Goal: Task Accomplishment & Management: Manage account settings

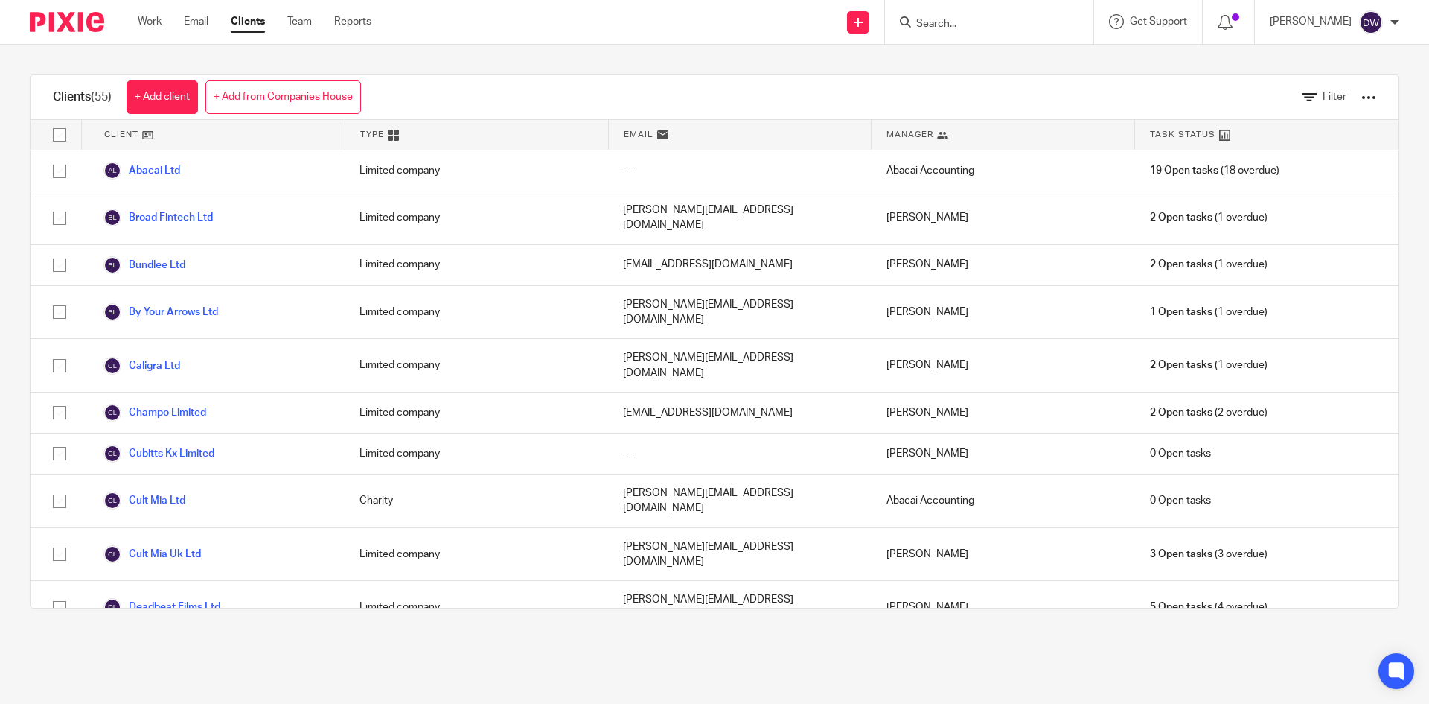
scroll to position [298, 0]
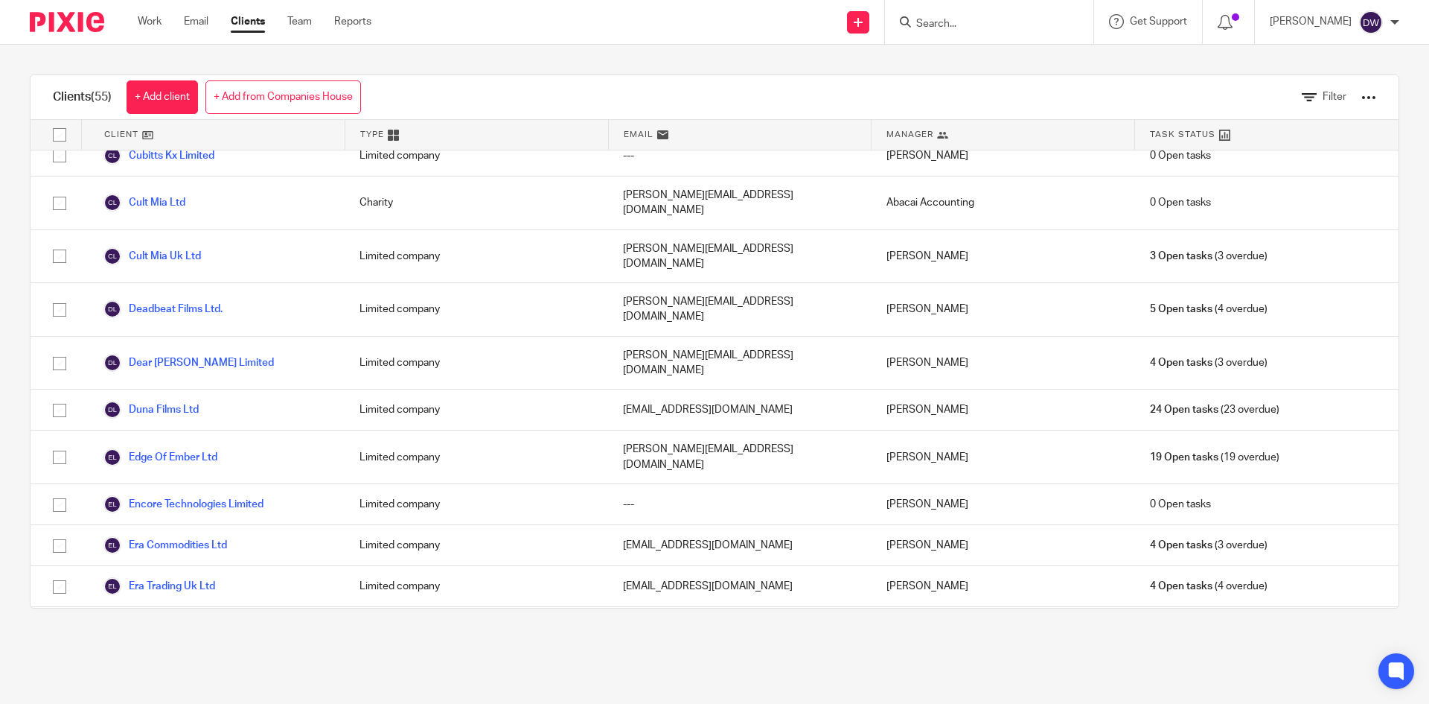
click at [1001, 28] on input "Search" at bounding box center [982, 24] width 134 height 13
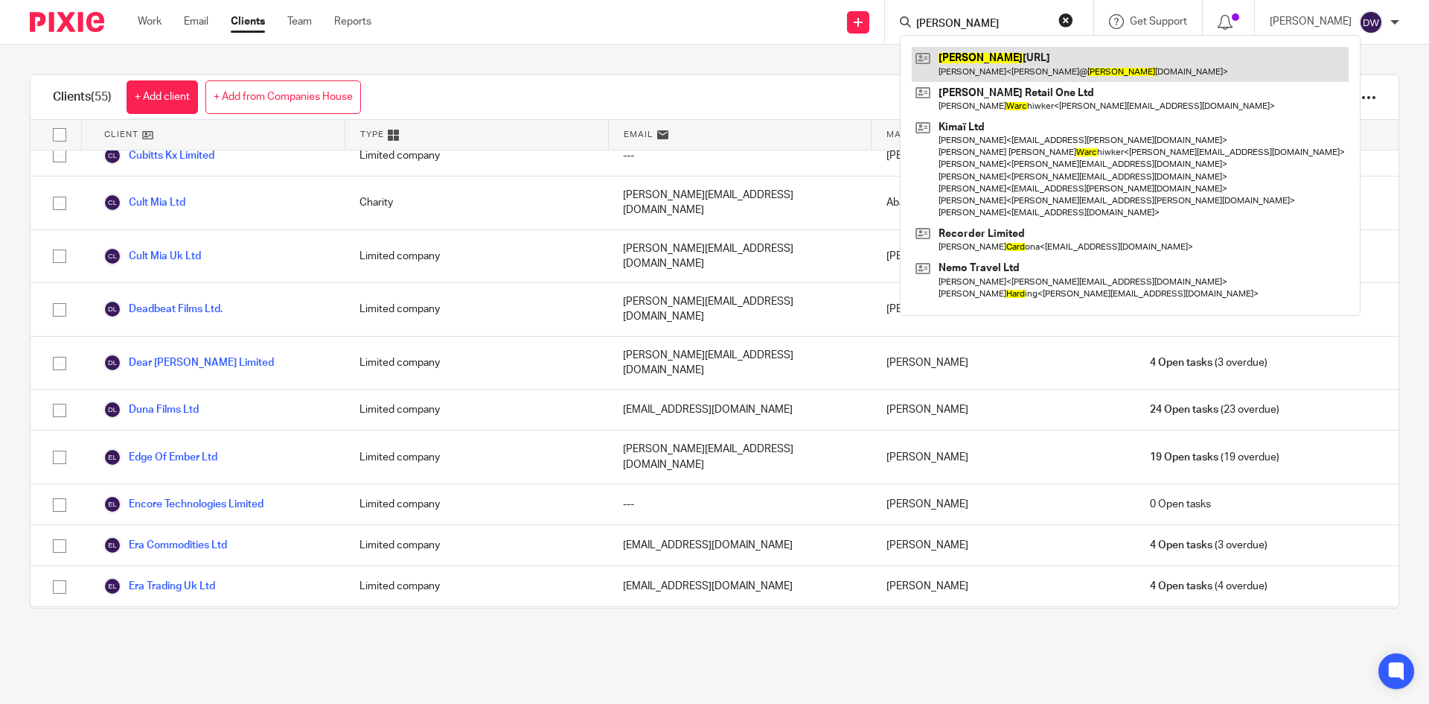
type input "ward"
click at [1004, 63] on link at bounding box center [1130, 64] width 437 height 34
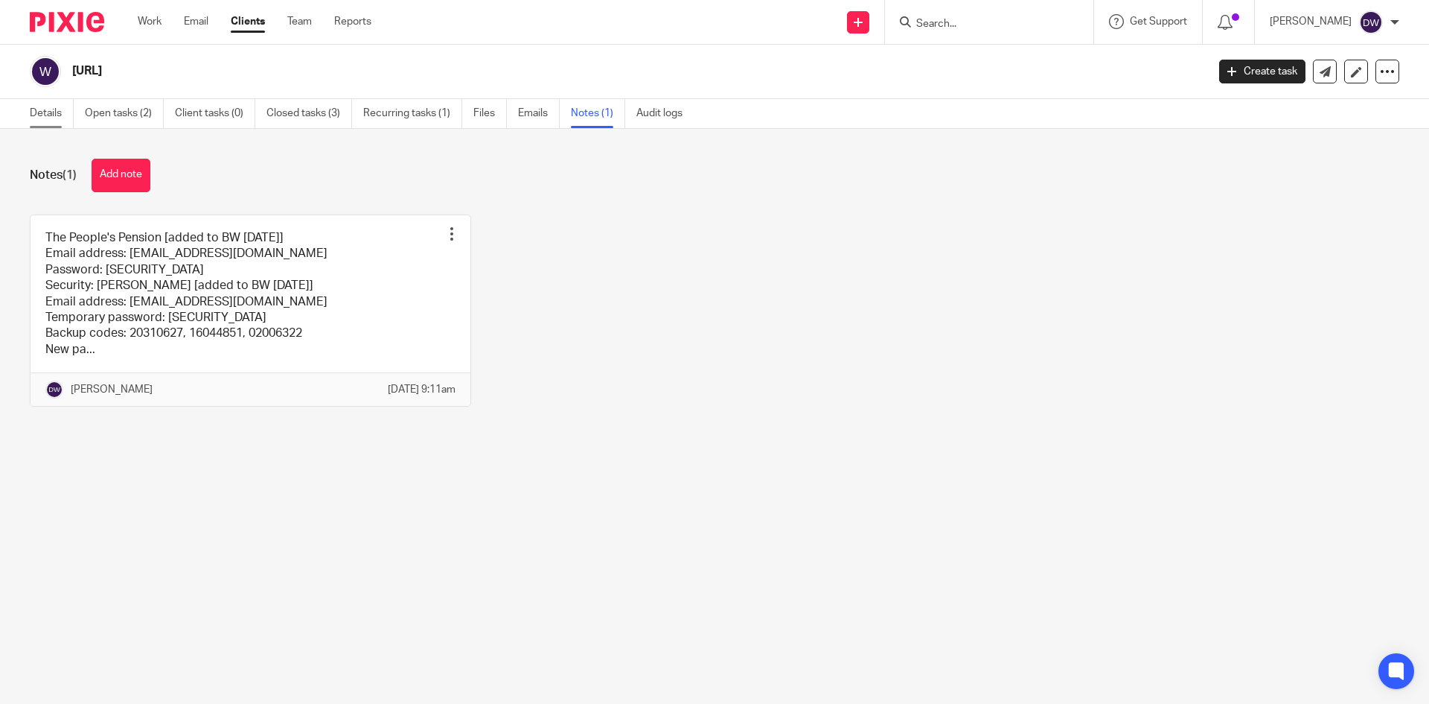
click at [51, 108] on link "Details" at bounding box center [52, 113] width 44 height 29
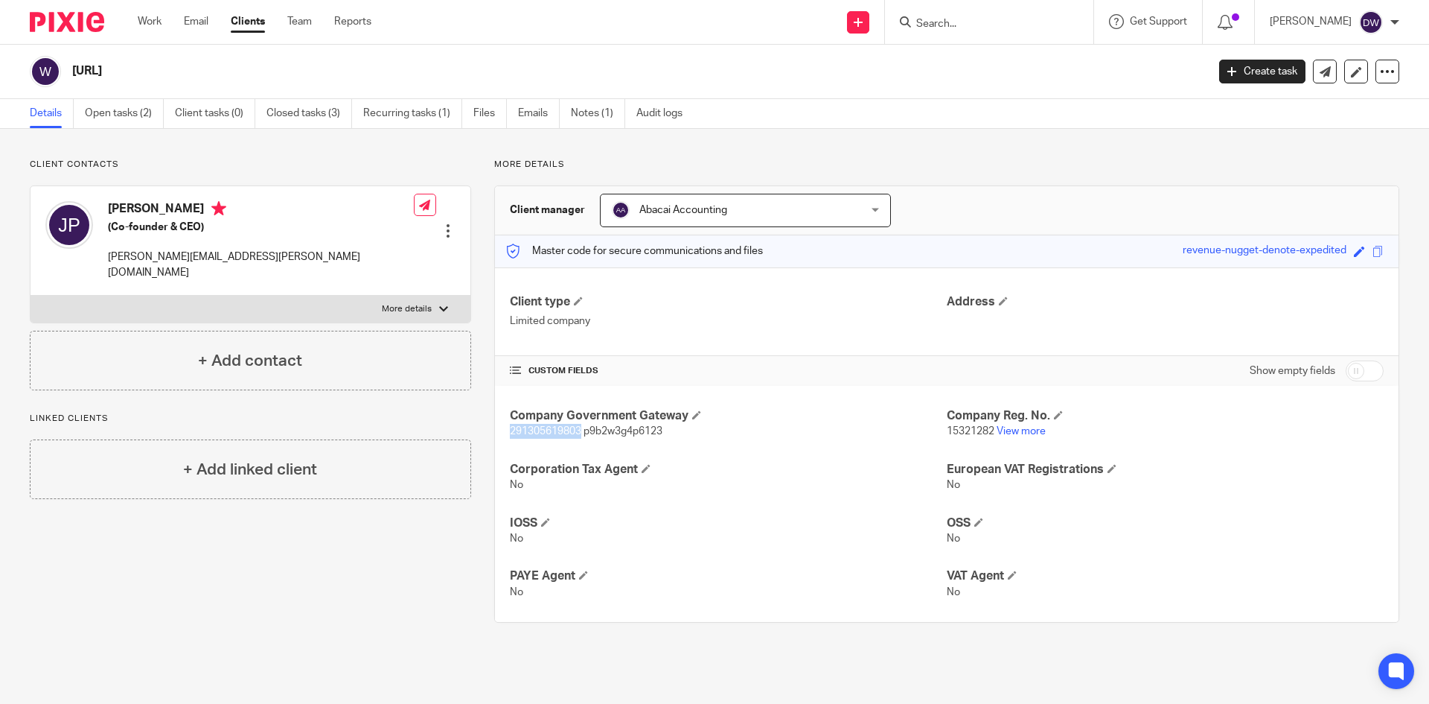
drag, startPoint x: 503, startPoint y: 430, endPoint x: 578, endPoint y: 433, distance: 74.5
click at [578, 433] on div "Company Government Gateway 291305619803 p9b2w3g4p6123 Company Reg. No. 15321282…" at bounding box center [947, 504] width 904 height 236
copy span "291305619803"
drag, startPoint x: 584, startPoint y: 431, endPoint x: 705, endPoint y: 431, distance: 120.6
click at [705, 431] on p "291305619803 p9b2w3g4p6123" at bounding box center [728, 431] width 437 height 15
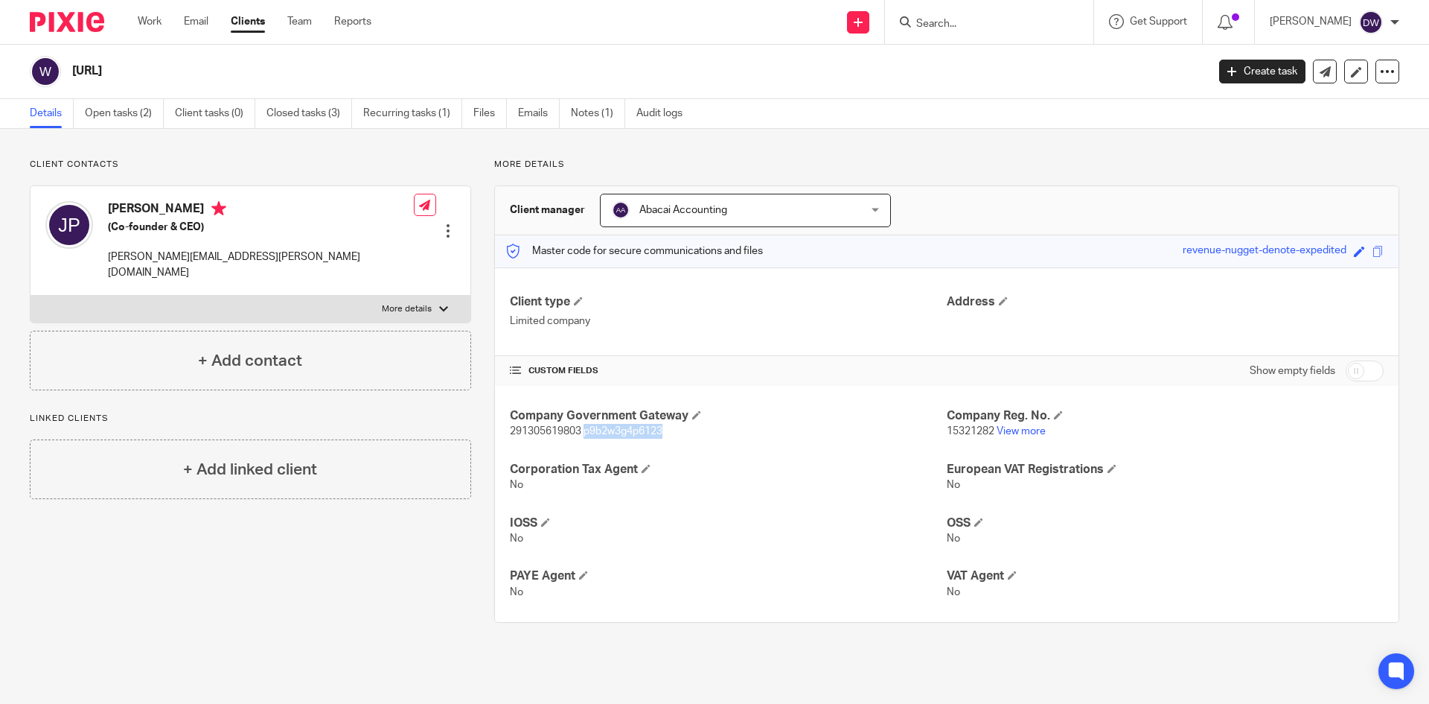
copy span "p9b2w3g4p6123"
click at [954, 23] on input "Search" at bounding box center [982, 24] width 134 height 13
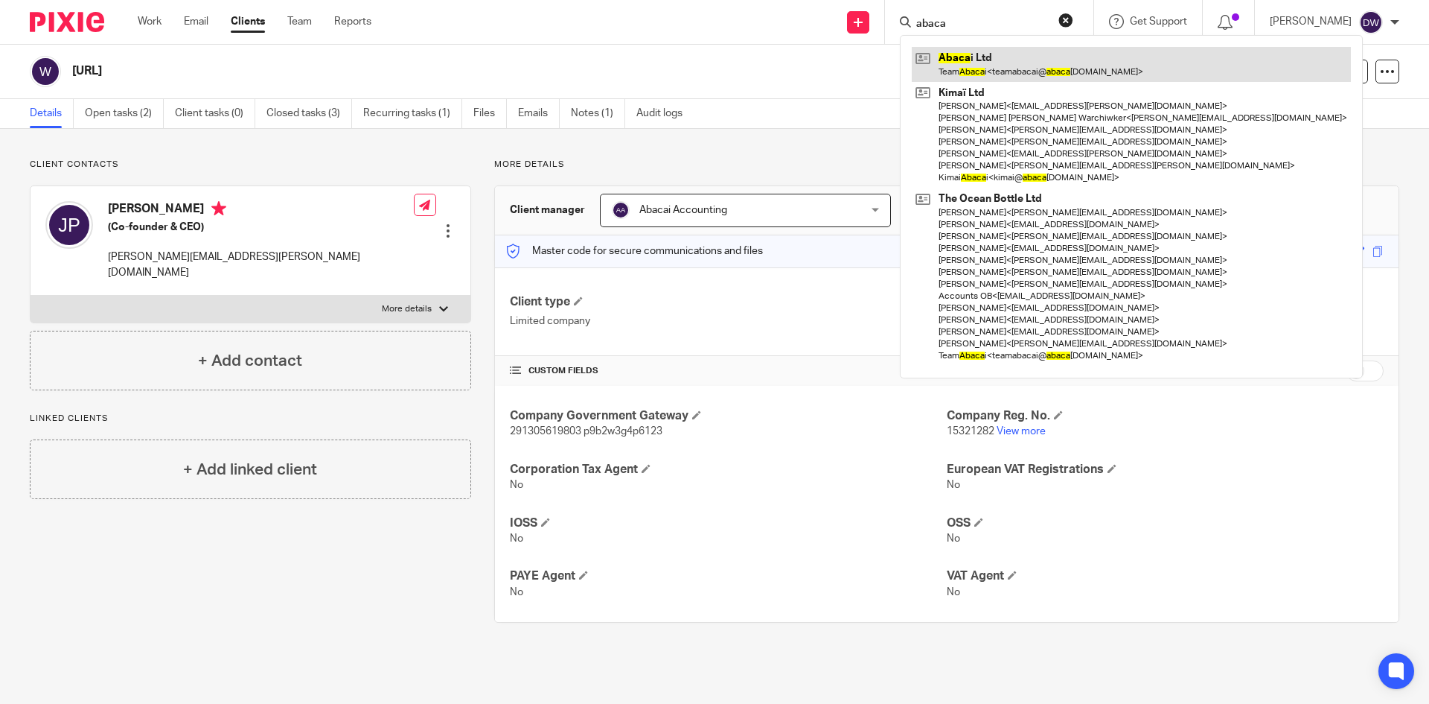
type input "abaca"
click at [995, 64] on link at bounding box center [1131, 64] width 439 height 34
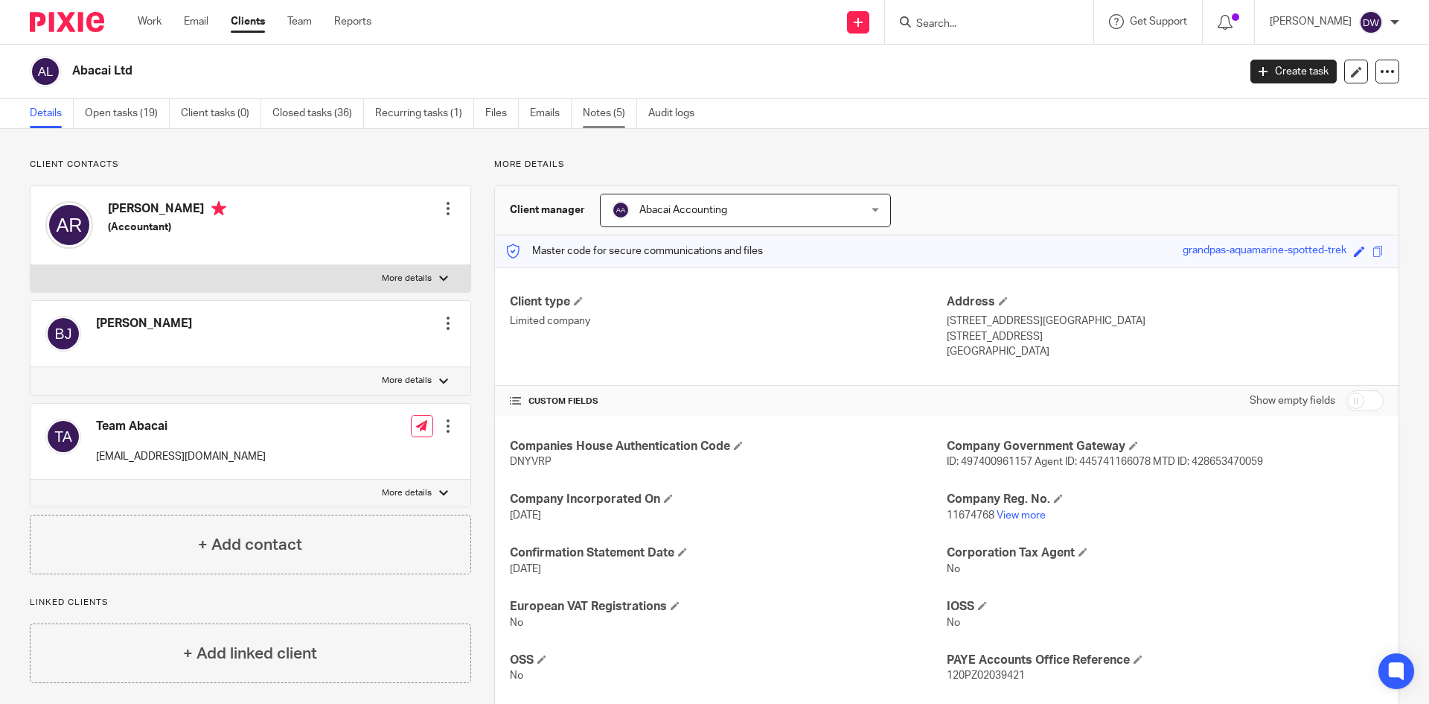
click at [597, 109] on link "Notes (5)" at bounding box center [610, 113] width 54 height 29
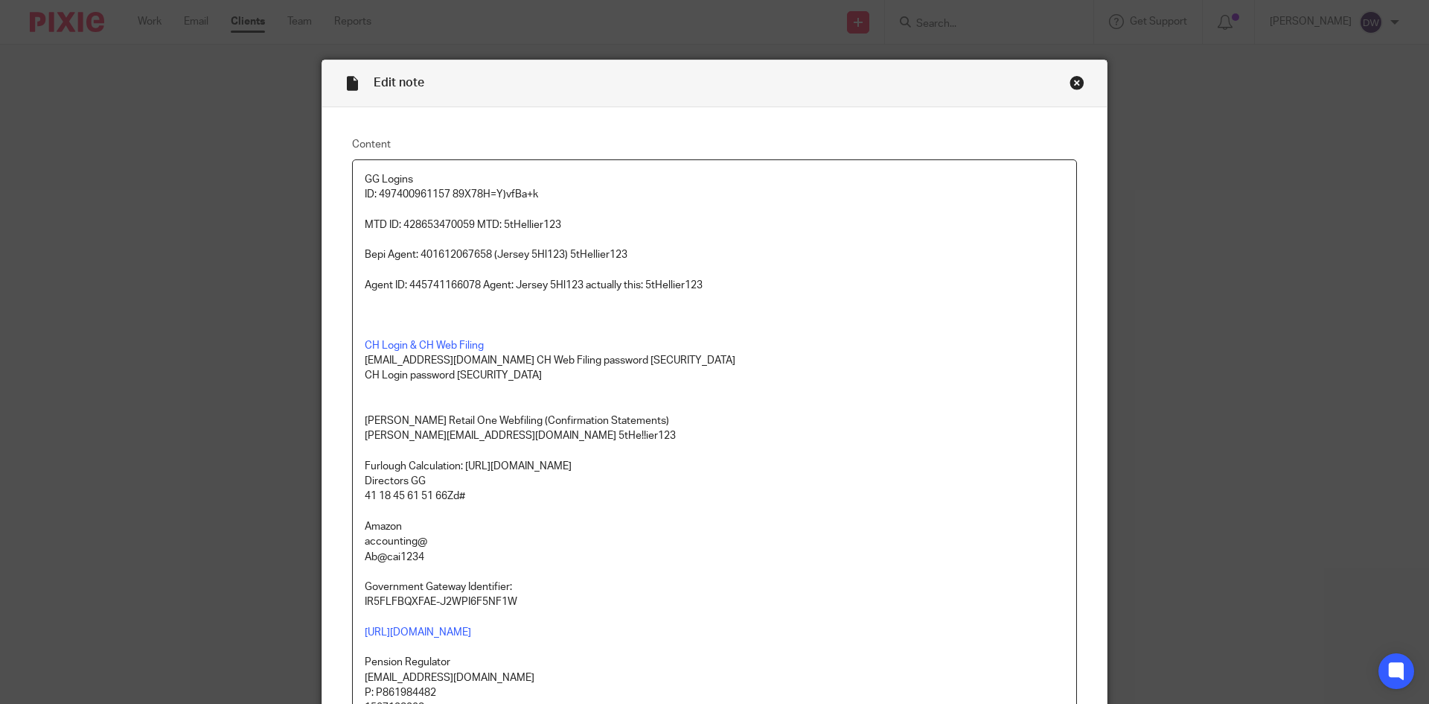
click at [374, 194] on p "GG Logins ID: 497400961157 89X78H=Y)vfBa+k" at bounding box center [715, 187] width 700 height 31
drag, startPoint x: 399, startPoint y: 225, endPoint x: 471, endPoint y: 222, distance: 71.5
click at [471, 222] on p "MTD ID: 428653470059 MTD: 5tHellier123" at bounding box center [715, 224] width 700 height 15
copy p "428653470059"
drag, startPoint x: 405, startPoint y: 284, endPoint x: 477, endPoint y: 280, distance: 72.4
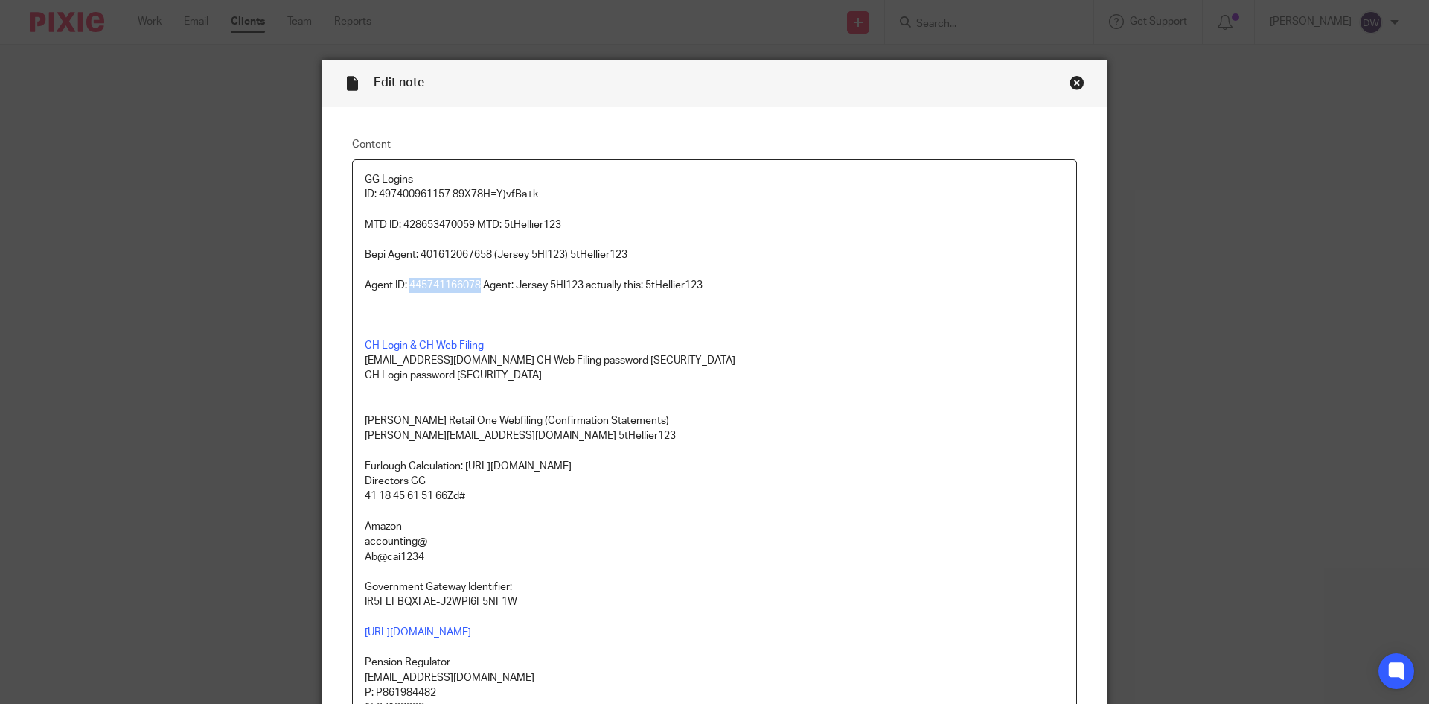
click at [477, 280] on p "Agent ID: 445741166078 Agent: Jersey 5Hl123 actually this: 5tHellier123" at bounding box center [715, 285] width 700 height 15
copy p "445741166078"
drag, startPoint x: 514, startPoint y: 283, endPoint x: 579, endPoint y: 281, distance: 64.8
click at [579, 281] on p "Agent ID: 445741166078 Agent: Jersey 5Hl123 actually this: 5tHellier123" at bounding box center [715, 285] width 700 height 15
drag, startPoint x: 644, startPoint y: 283, endPoint x: 739, endPoint y: 283, distance: 94.6
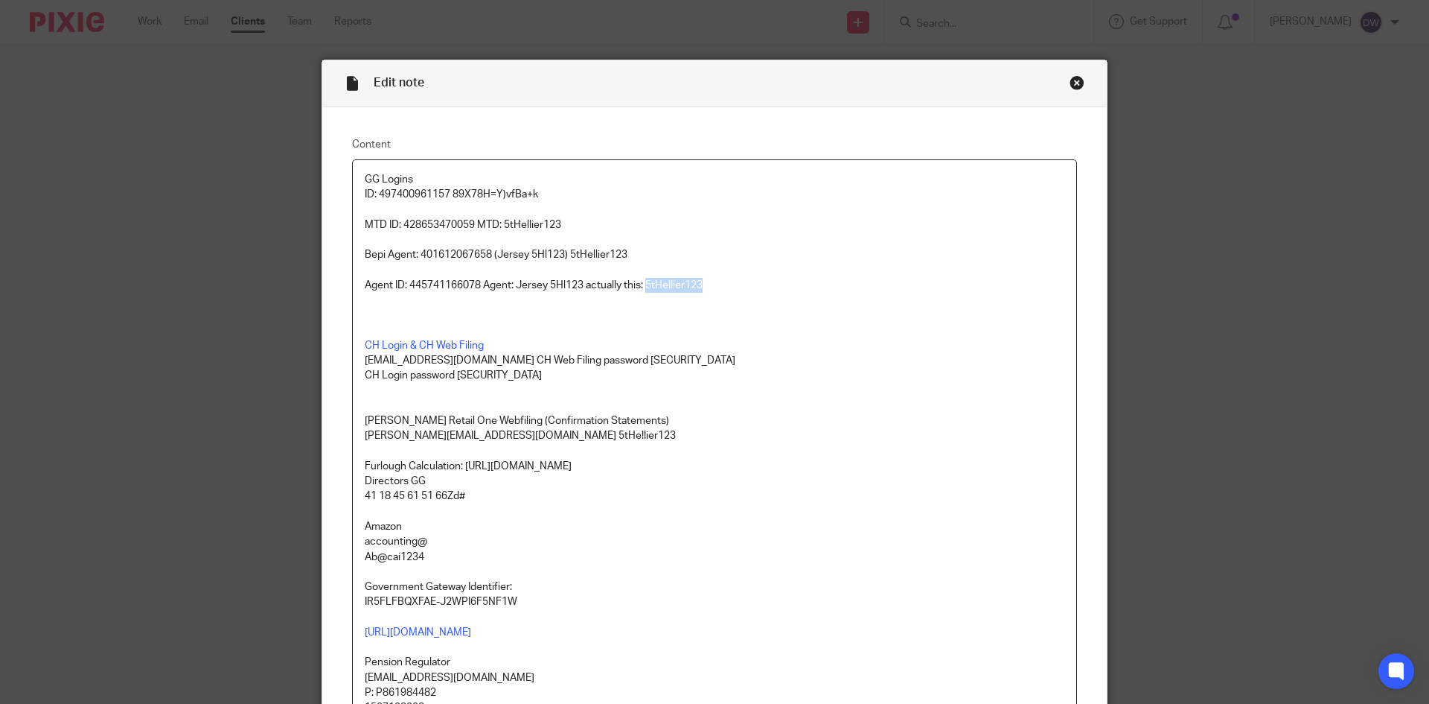
click at [739, 283] on p "Agent ID: 445741166078 Agent: Jersey 5Hl123 actually this: 5tHellier123" at bounding box center [715, 285] width 700 height 15
copy p "5tHellier123"
click at [1072, 81] on div "Close this dialog window" at bounding box center [1077, 82] width 15 height 15
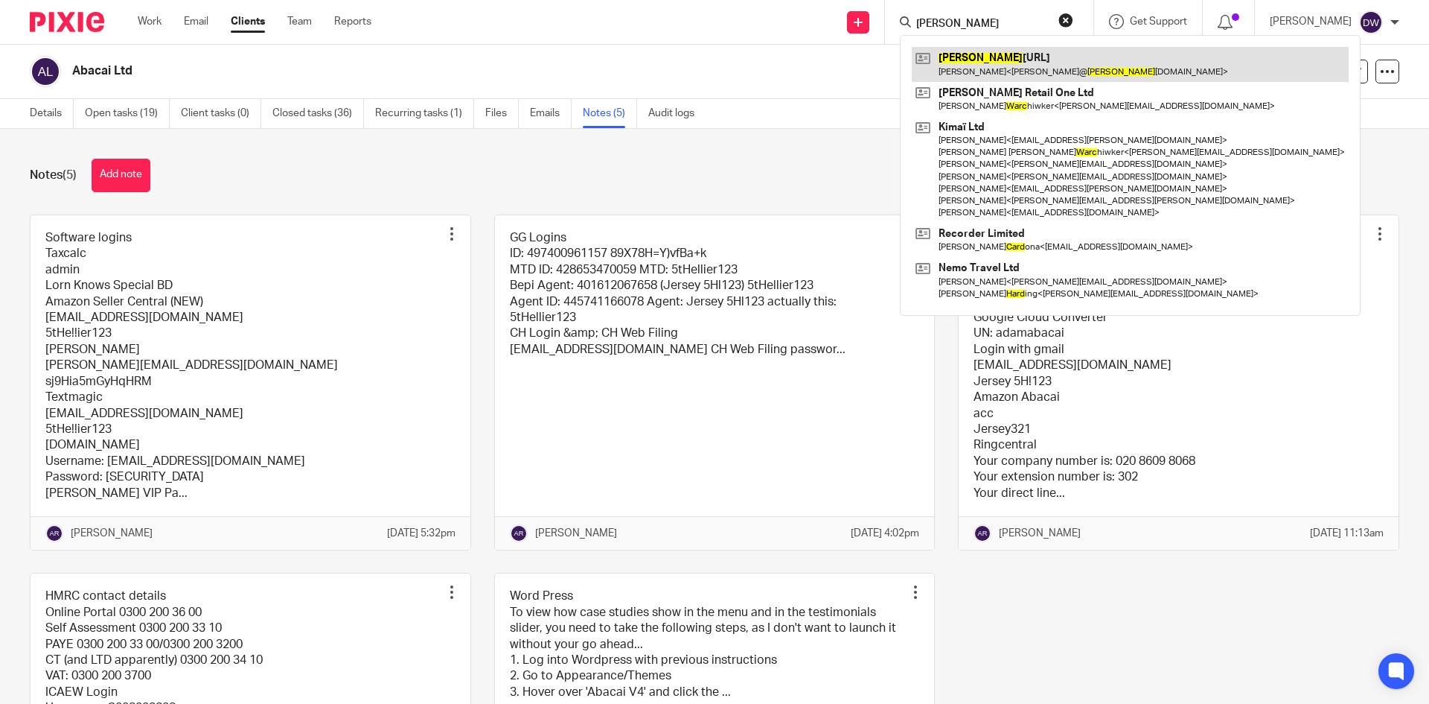
type input "[PERSON_NAME]"
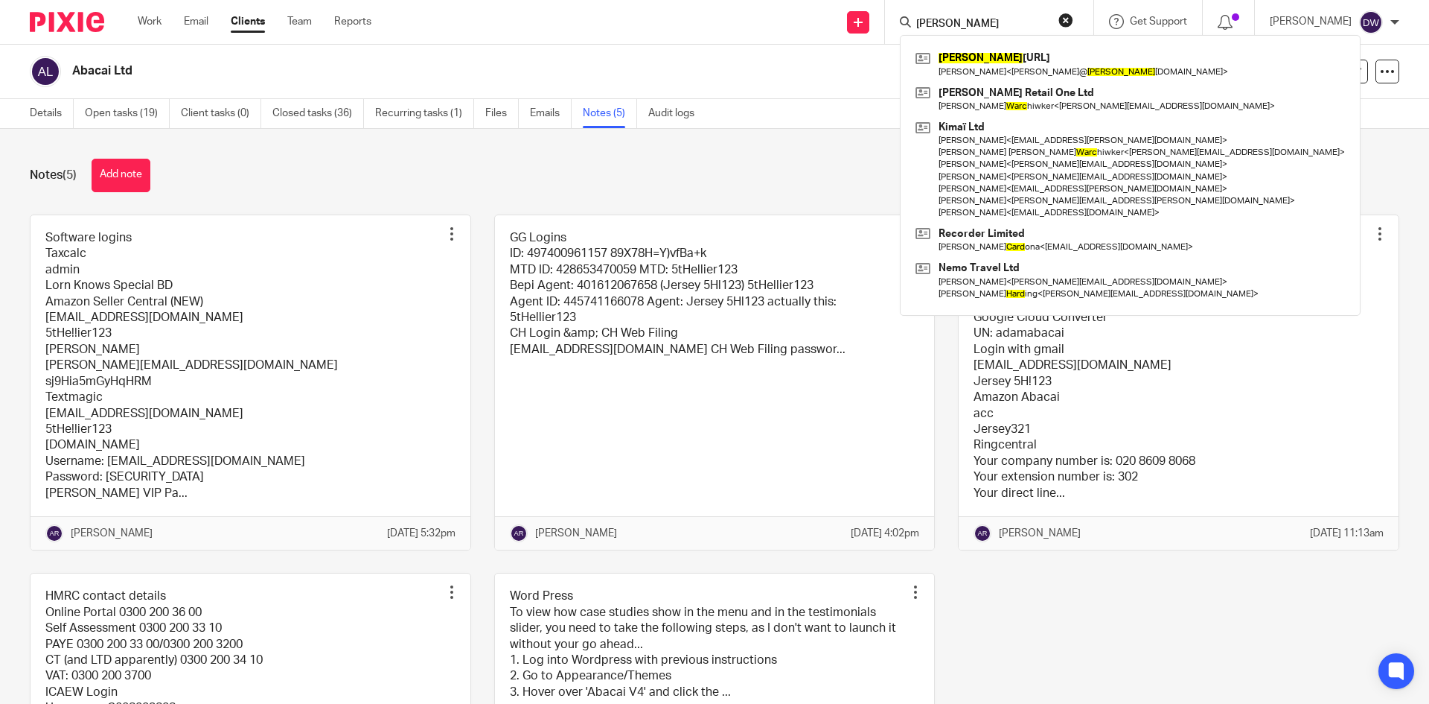
click at [724, 176] on div "Notes (5) Add note" at bounding box center [715, 176] width 1370 height 34
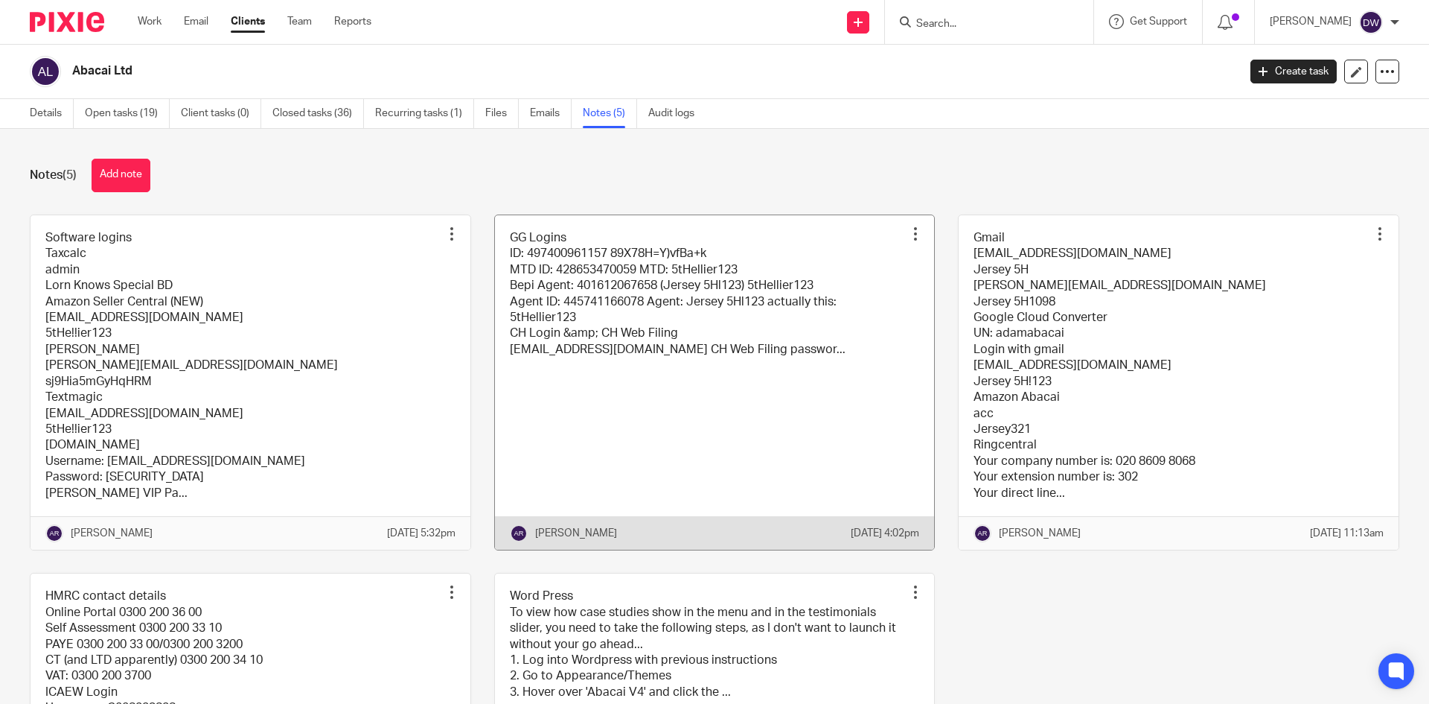
click at [613, 313] on link at bounding box center [715, 382] width 440 height 334
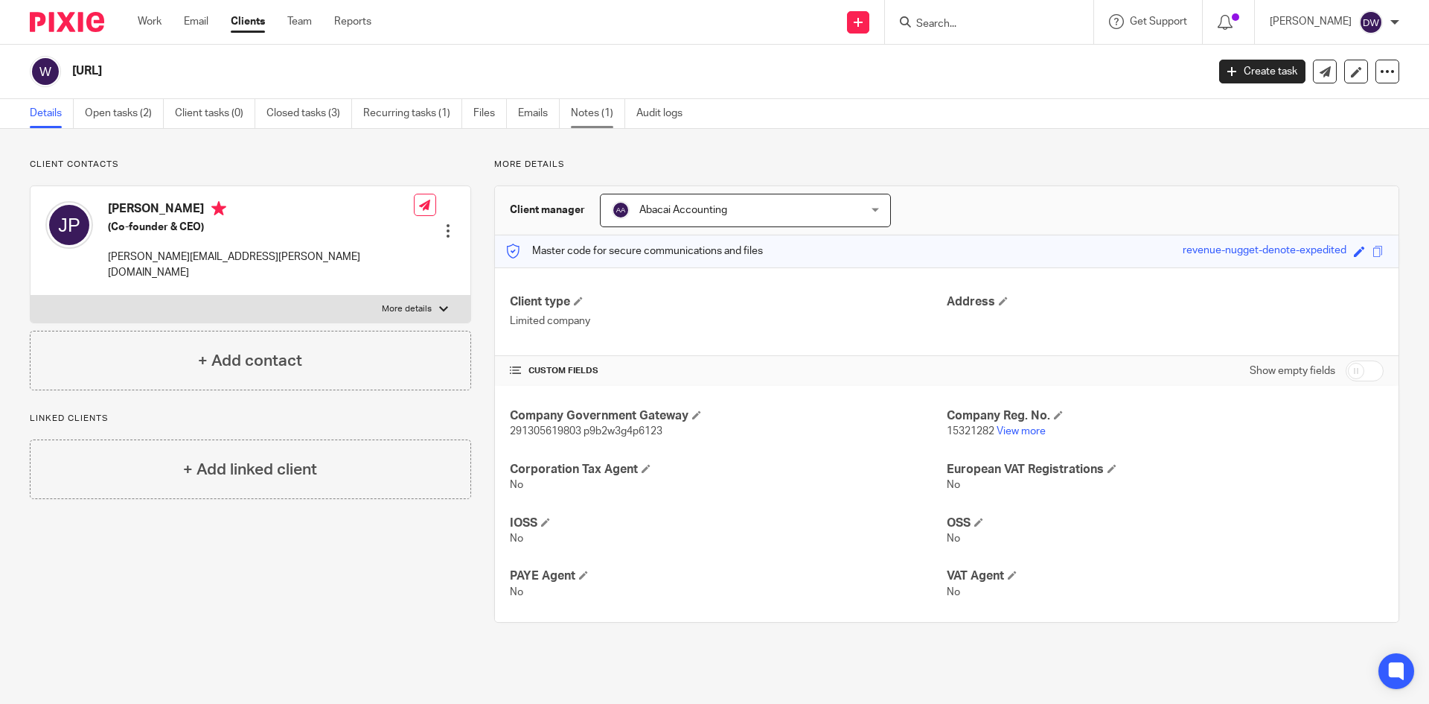
click at [594, 111] on link "Notes (1)" at bounding box center [598, 113] width 54 height 29
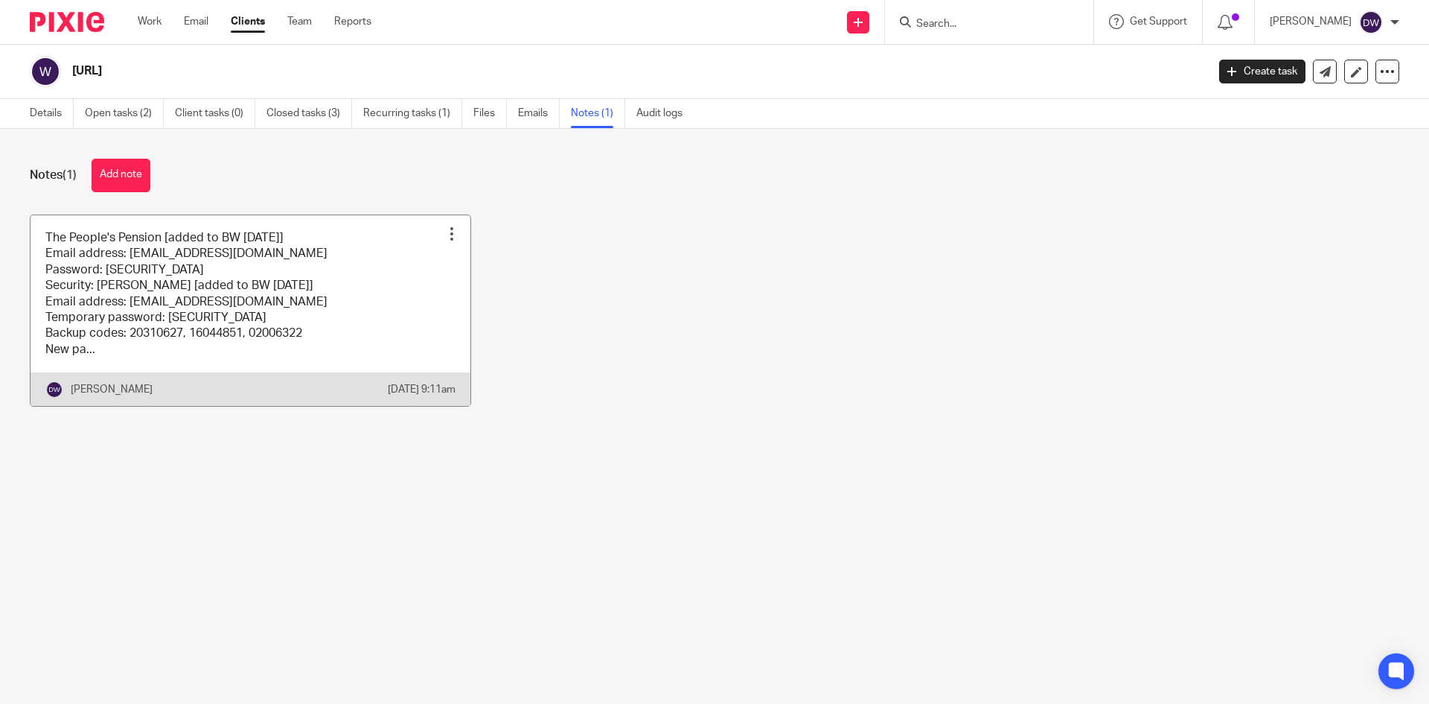
click at [342, 282] on link at bounding box center [251, 310] width 440 height 191
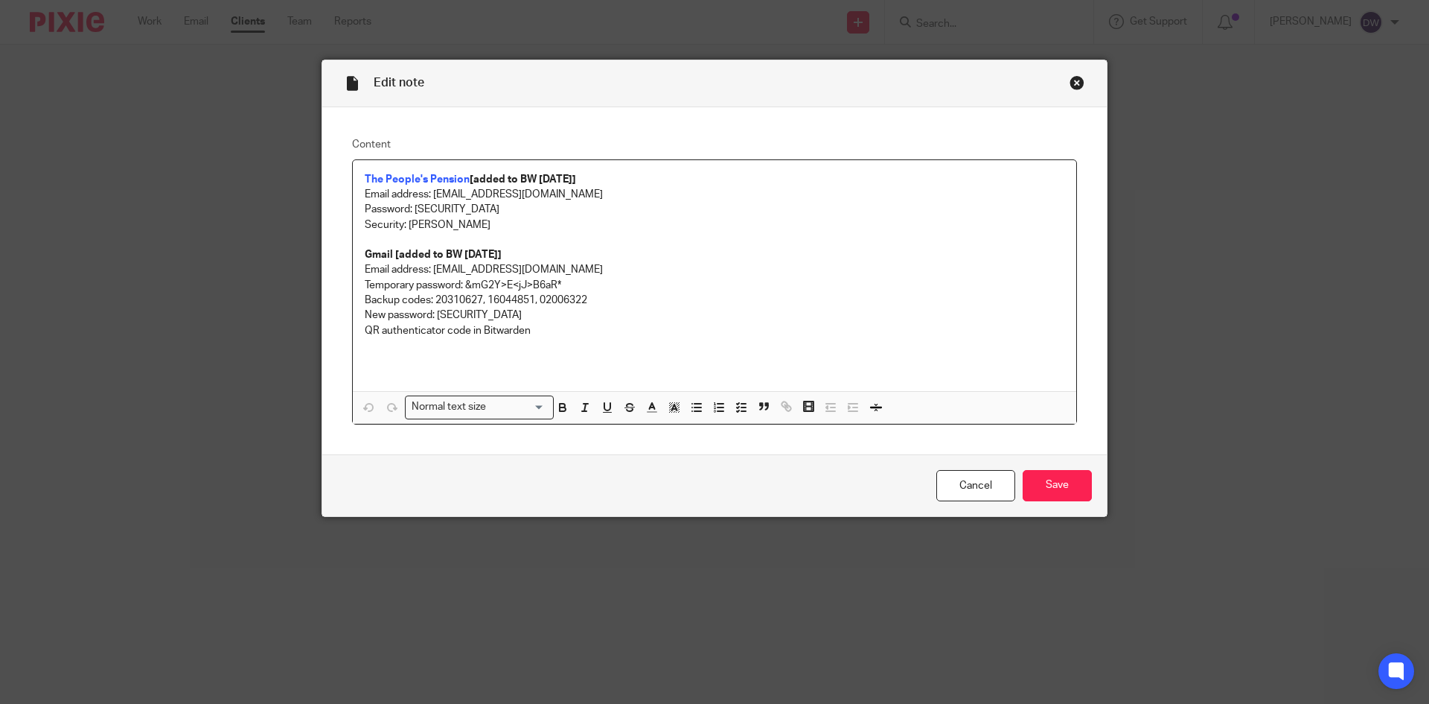
click at [1071, 84] on div "Close this dialog window" at bounding box center [1077, 82] width 15 height 15
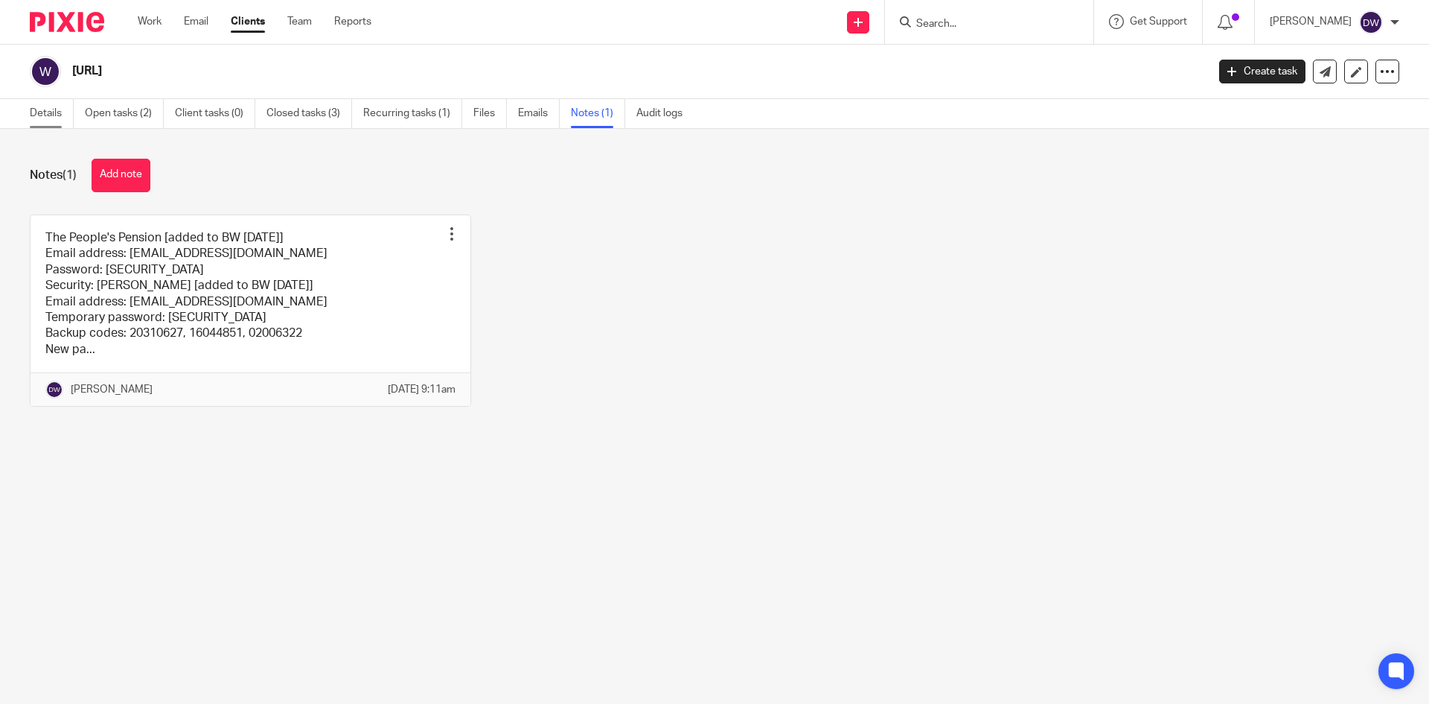
click at [61, 107] on link "Details" at bounding box center [52, 113] width 44 height 29
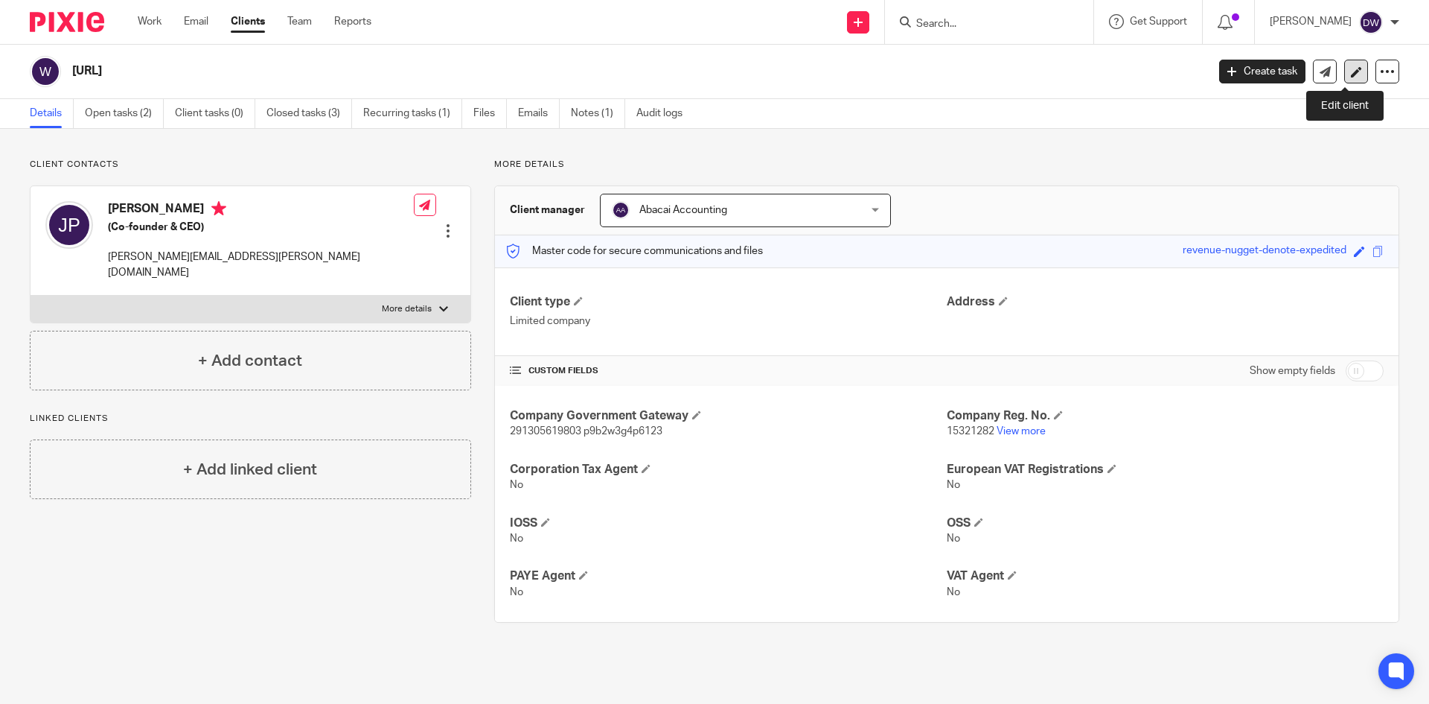
click at [1347, 80] on link at bounding box center [1357, 72] width 24 height 24
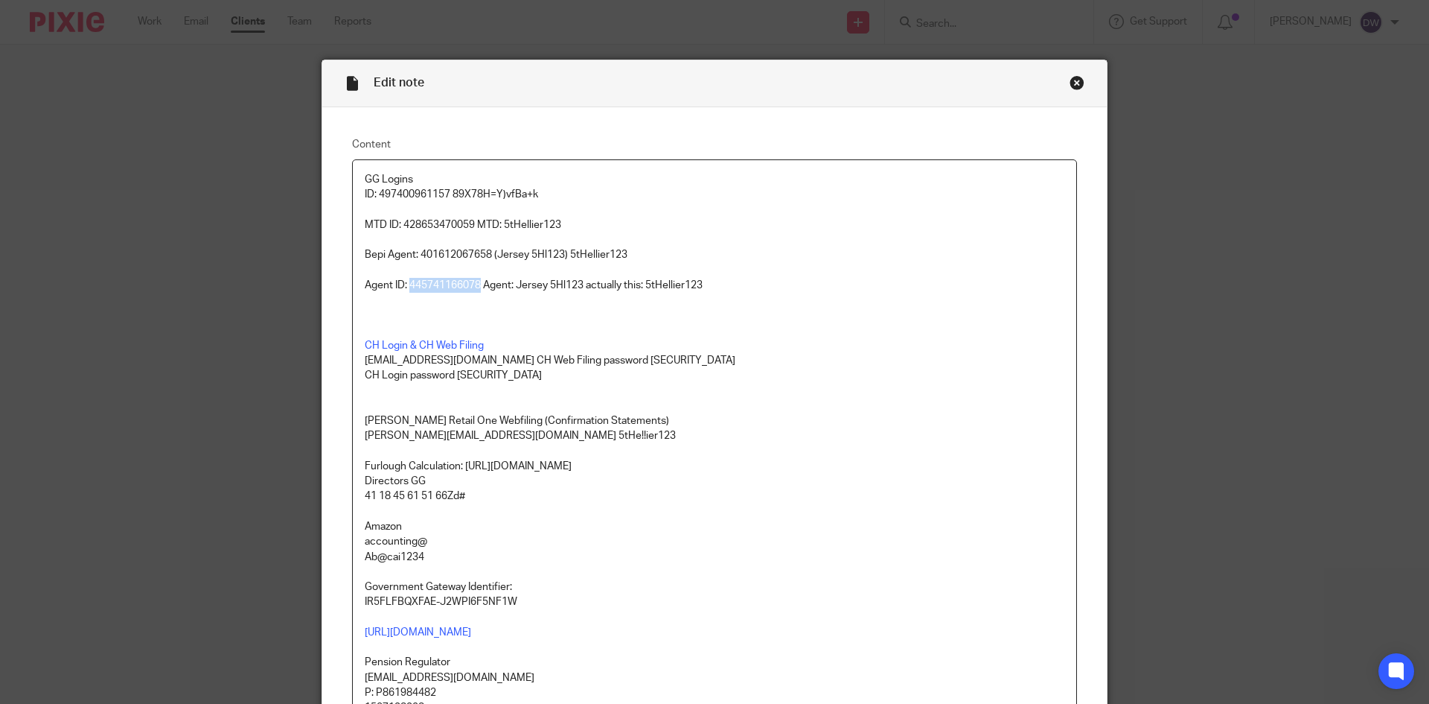
drag, startPoint x: 406, startPoint y: 284, endPoint x: 477, endPoint y: 285, distance: 71.5
click at [477, 285] on p "Agent ID: 445741166078 Agent: Jersey 5Hl123 actually this: 5tHellier123" at bounding box center [715, 285] width 700 height 15
copy p "445741166078"
drag, startPoint x: 400, startPoint y: 222, endPoint x: 471, endPoint y: 223, distance: 71.5
click at [471, 223] on p "MTD ID: 428653470059 MTD: 5tHellier123" at bounding box center [715, 224] width 700 height 15
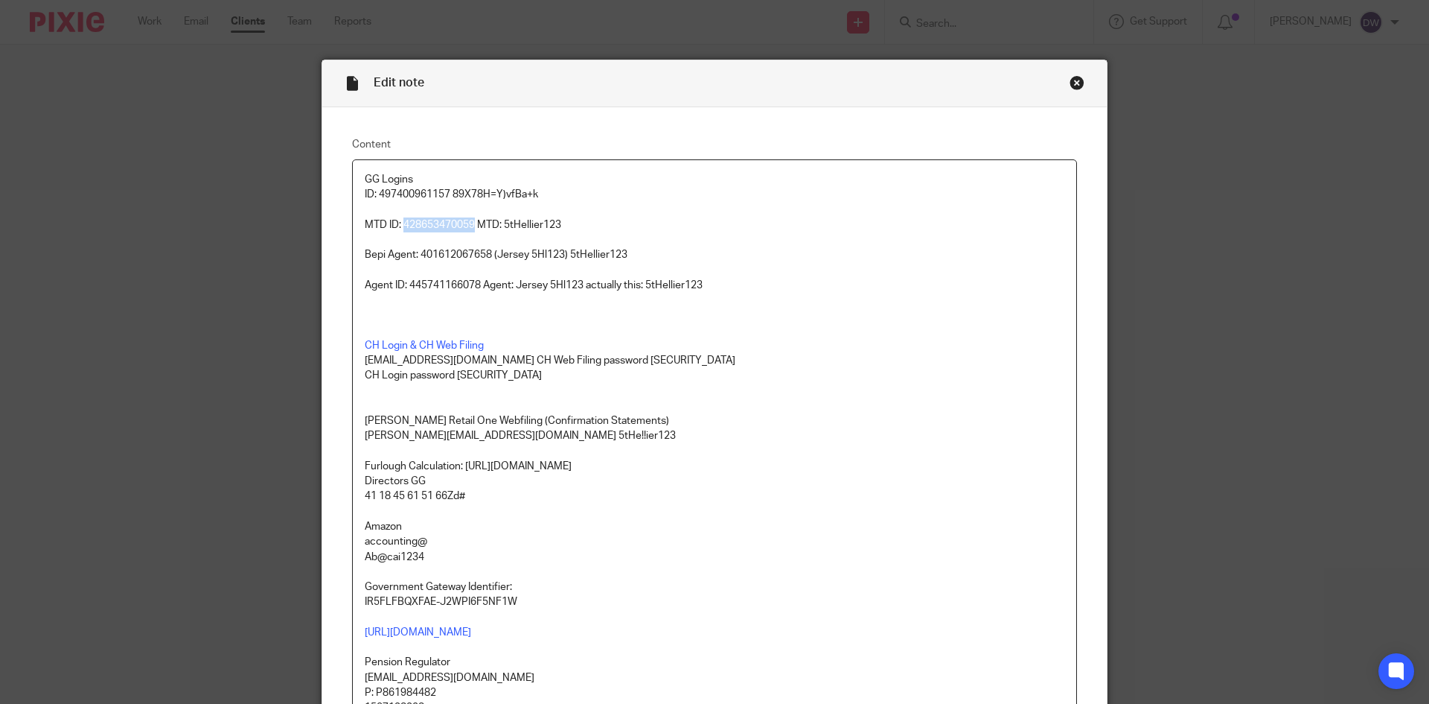
copy p "428653470059"
drag, startPoint x: 404, startPoint y: 281, endPoint x: 477, endPoint y: 280, distance: 73.0
click at [477, 280] on p "Agent ID: 445741166078 Agent: Jersey 5Hl123 actually this: 5tHellier123" at bounding box center [715, 285] width 700 height 15
copy p "445741166078"
drag, startPoint x: 643, startPoint y: 283, endPoint x: 754, endPoint y: 280, distance: 111.0
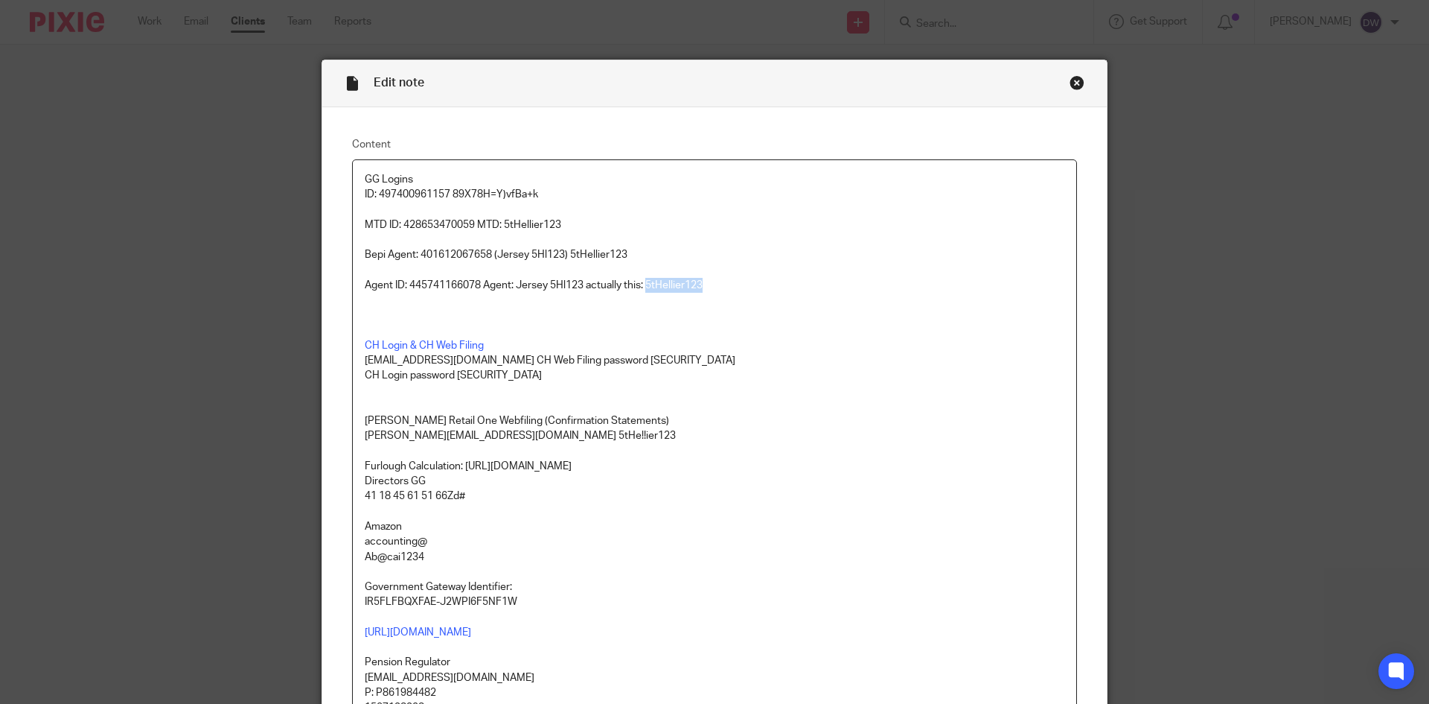
click at [754, 280] on p "Agent ID: 445741166078 Agent: Jersey 5Hl123 actually this: 5tHellier123" at bounding box center [715, 285] width 700 height 15
copy p "5tHellier123"
click at [770, 352] on p "CH Login & CH Web Filing" at bounding box center [715, 345] width 700 height 15
drag, startPoint x: 400, startPoint y: 224, endPoint x: 469, endPoint y: 221, distance: 69.3
click at [469, 221] on p "MTD ID: 428653470059 MTD: 5tHellier123" at bounding box center [715, 224] width 700 height 15
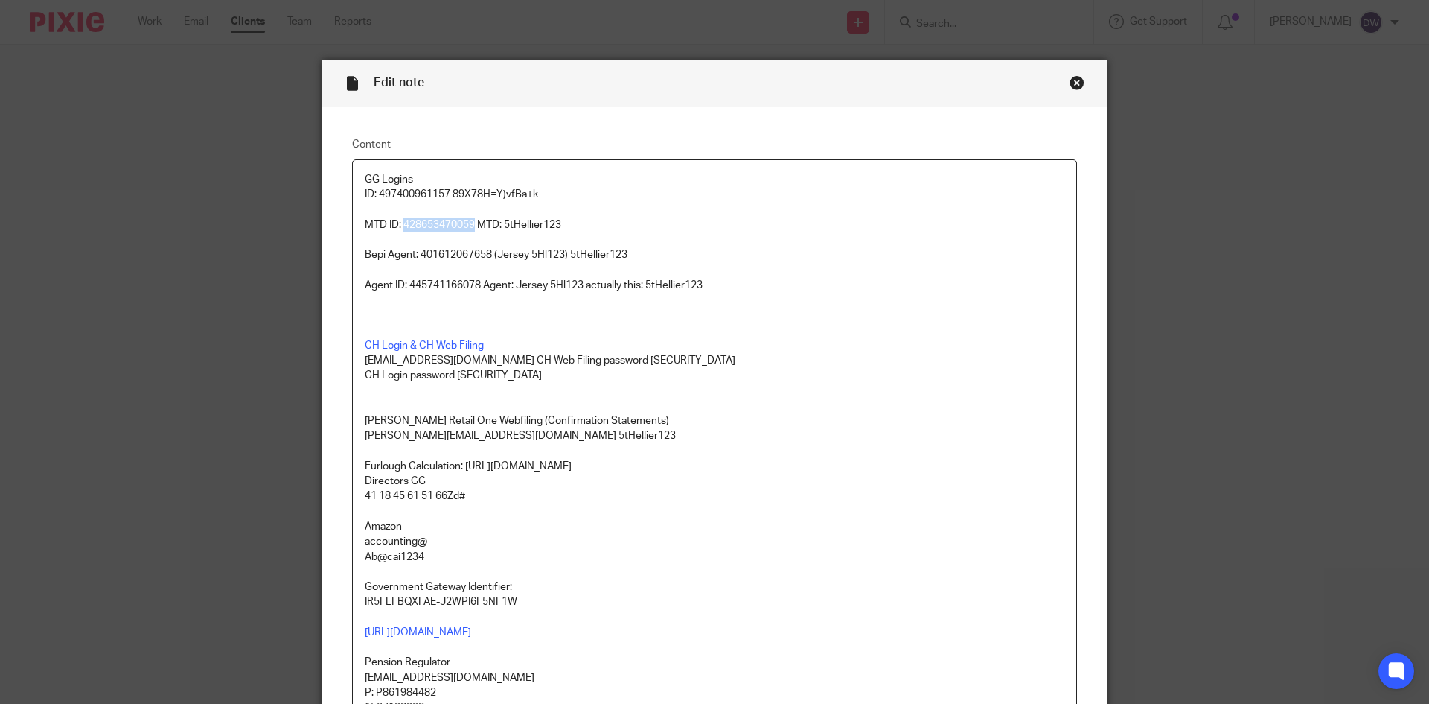
copy p "428653470059"
drag, startPoint x: 524, startPoint y: 226, endPoint x: 594, endPoint y: 227, distance: 70.0
click at [594, 227] on p "MTD ID: 428653470059 MTD: 5tHellier123" at bounding box center [715, 224] width 700 height 15
copy p "5tHellier123"
drag, startPoint x: 400, startPoint y: 220, endPoint x: 471, endPoint y: 220, distance: 71.5
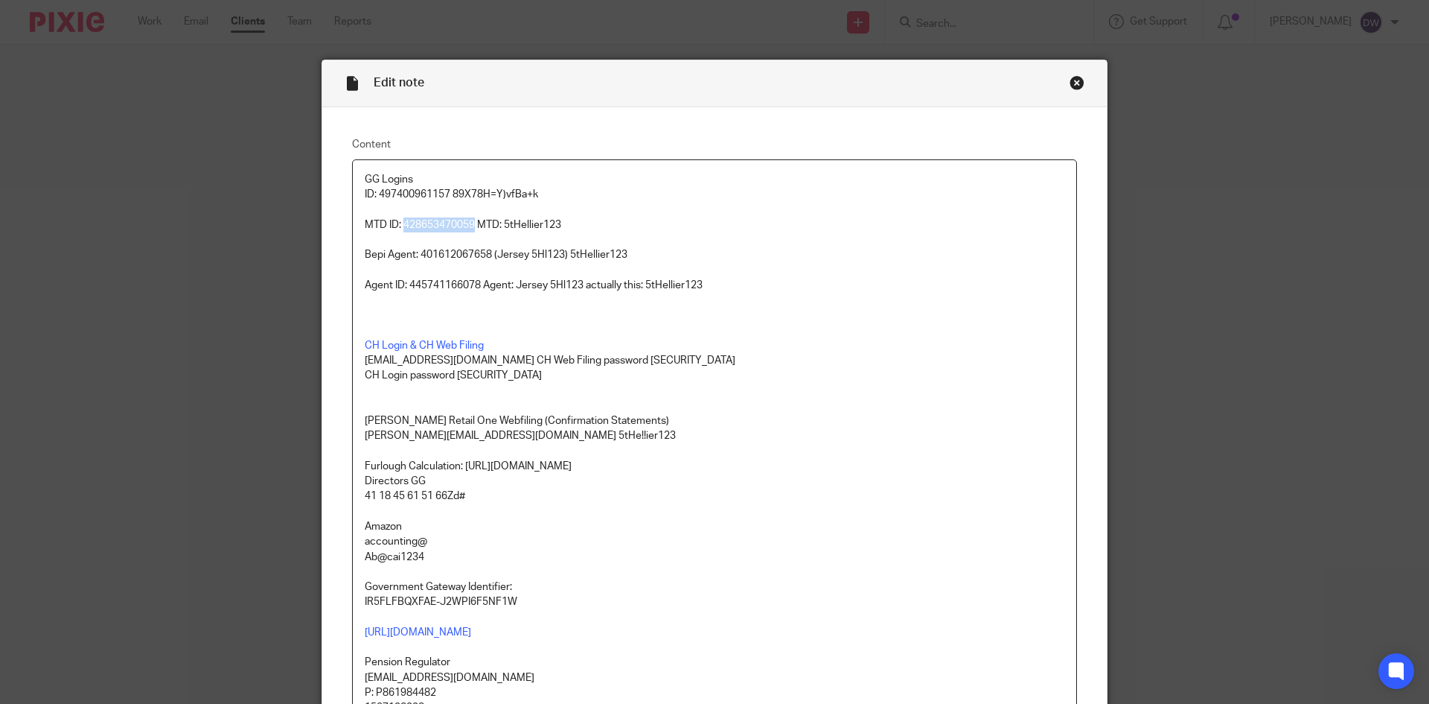
click at [471, 220] on p "MTD ID: 428653470059 MTD: 5tHellier123" at bounding box center [715, 224] width 700 height 15
copy p "428653470059"
drag, startPoint x: 501, startPoint y: 224, endPoint x: 609, endPoint y: 231, distance: 108.2
click at [609, 231] on p "MTD ID: 428653470059 MTD: 5tHellier123" at bounding box center [715, 224] width 700 height 15
copy p "5tHellier123"
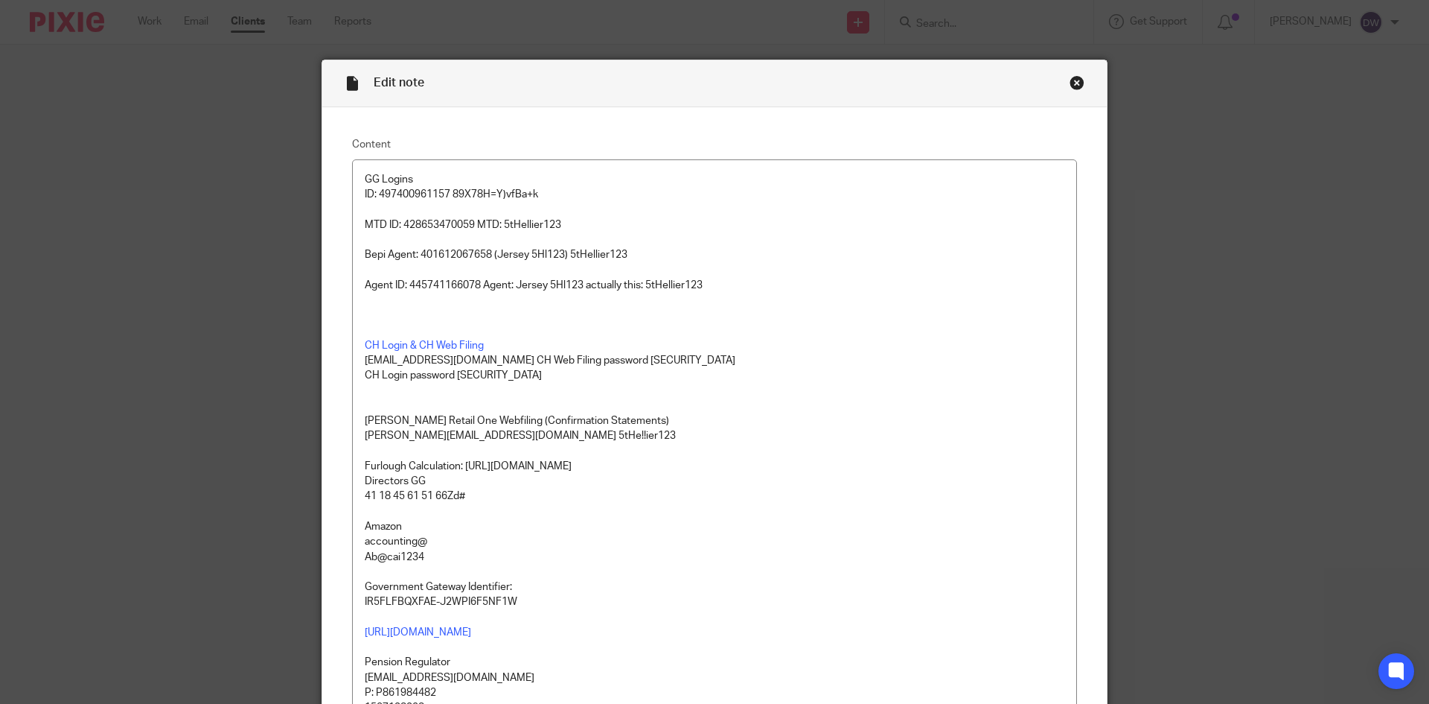
click at [1071, 79] on div "Close this dialog window" at bounding box center [1077, 82] width 15 height 15
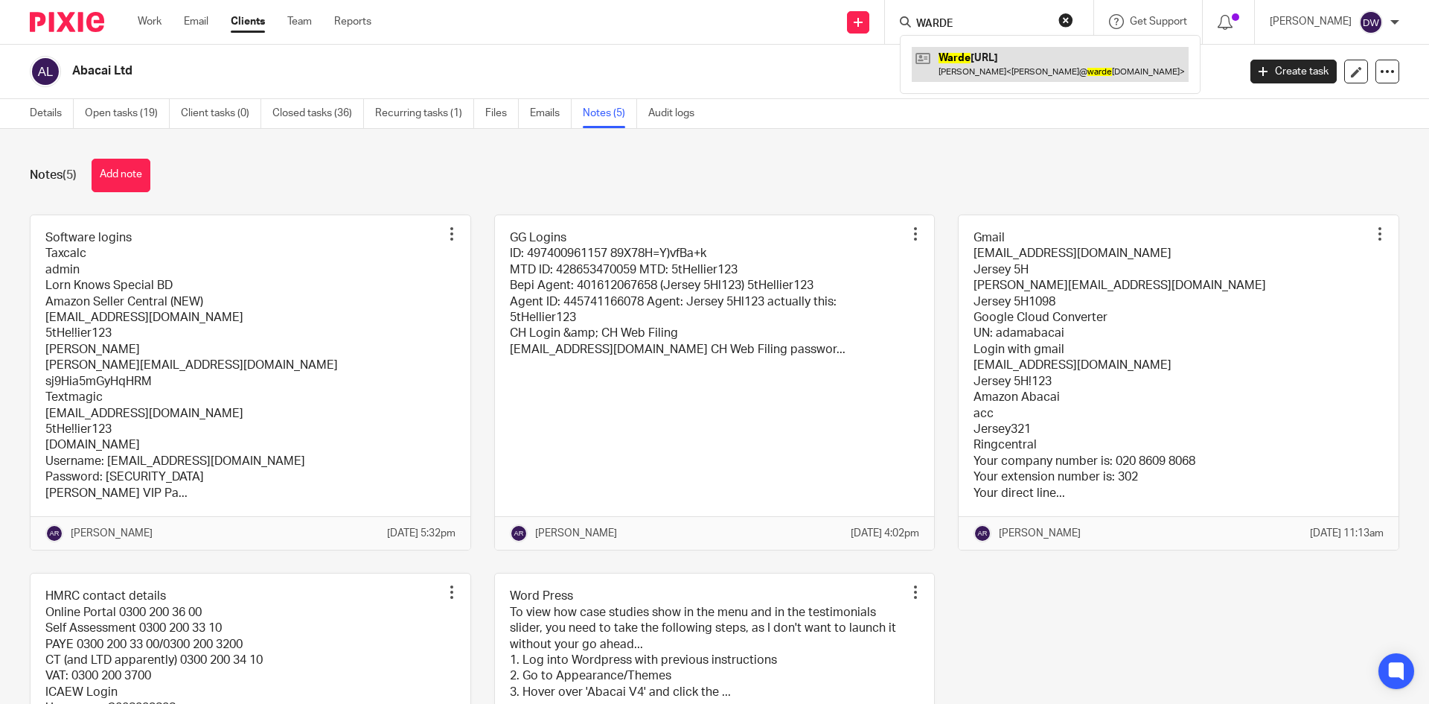
type input "WARDE"
click at [1015, 63] on link at bounding box center [1050, 64] width 277 height 34
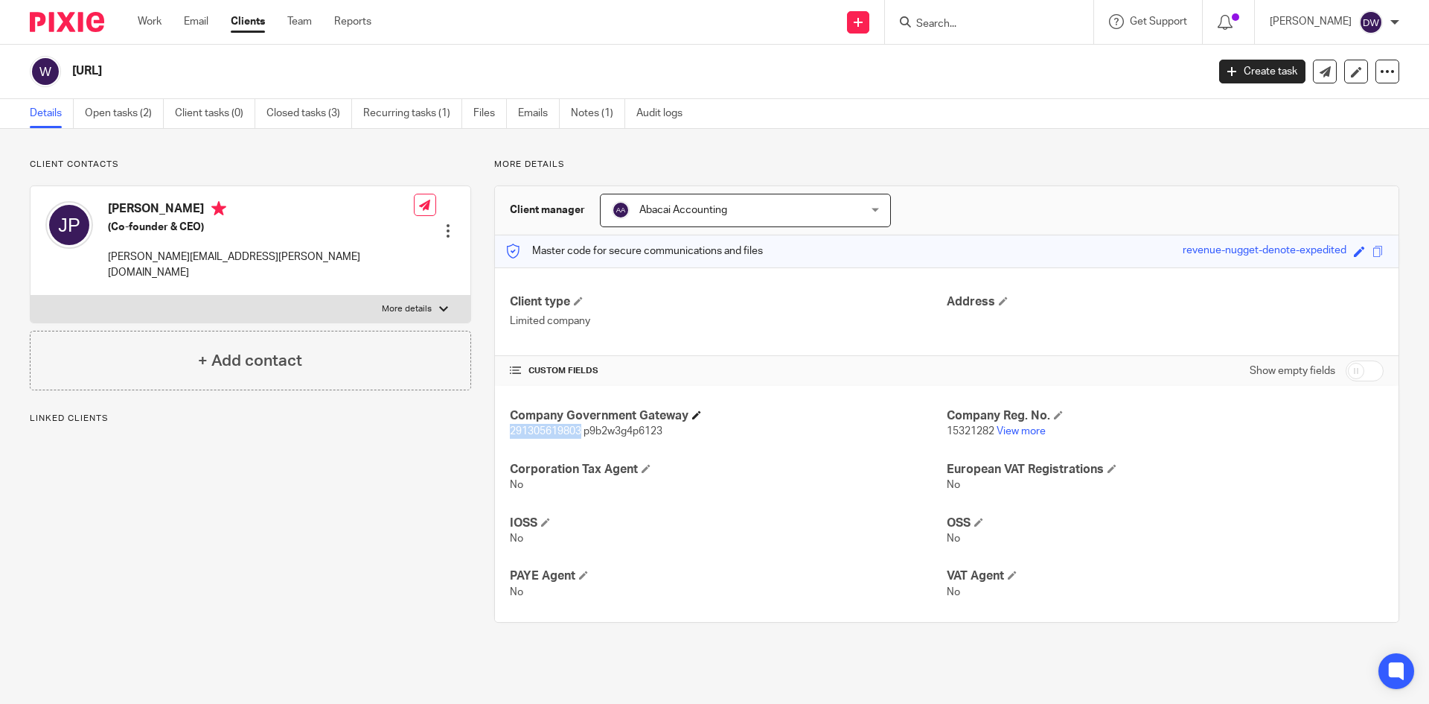
drag, startPoint x: 502, startPoint y: 433, endPoint x: 586, endPoint y: 418, distance: 85.4
click at [578, 429] on div "Company Government Gateway 291305619803 p9b2w3g4p6123 Company Reg. No. 15321282…" at bounding box center [947, 504] width 904 height 236
copy span "291305619803"
drag, startPoint x: 584, startPoint y: 430, endPoint x: 681, endPoint y: 429, distance: 97.5
click at [681, 429] on p "291305619803 p9b2w3g4p6123" at bounding box center [728, 431] width 437 height 15
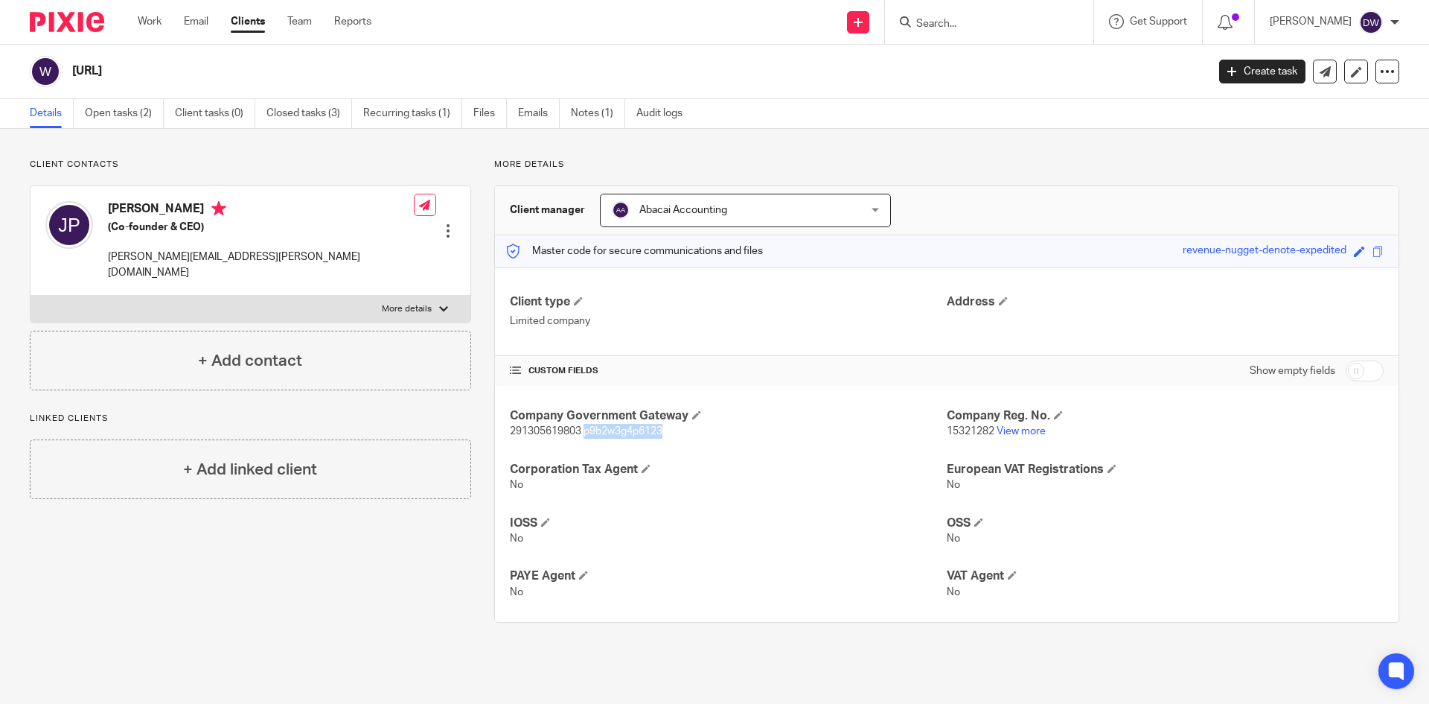
copy span "p9b2w3g4p6123"
click at [593, 100] on link "Notes (1)" at bounding box center [598, 113] width 54 height 29
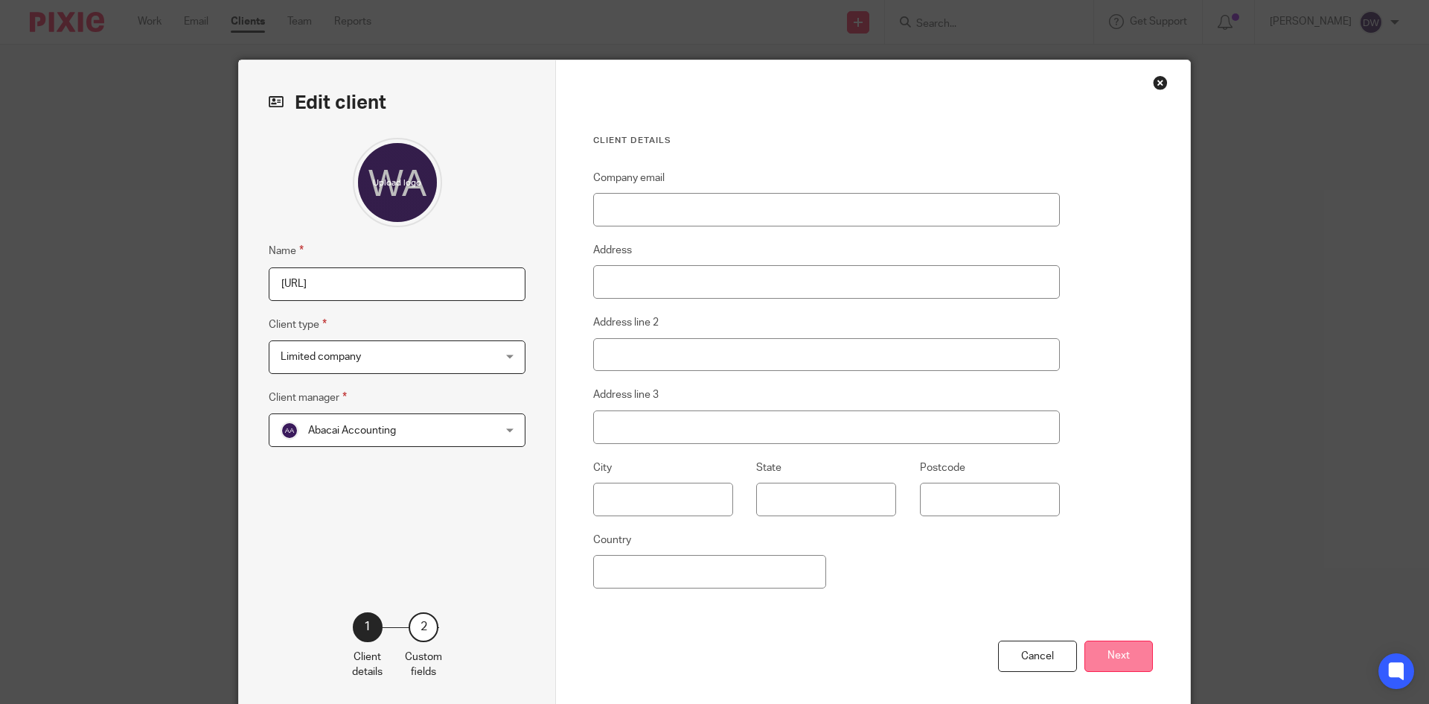
click at [1144, 656] on button "Next" at bounding box center [1119, 656] width 68 height 32
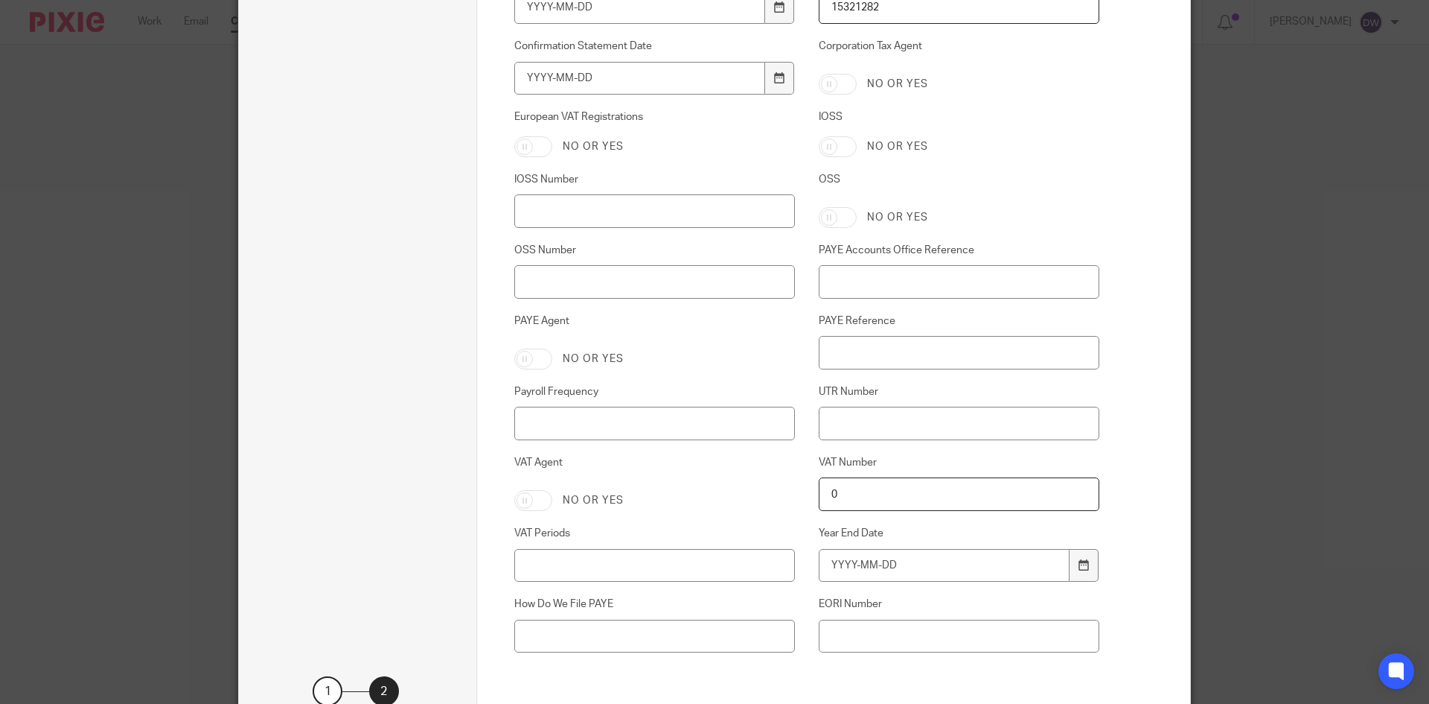
scroll to position [439, 0]
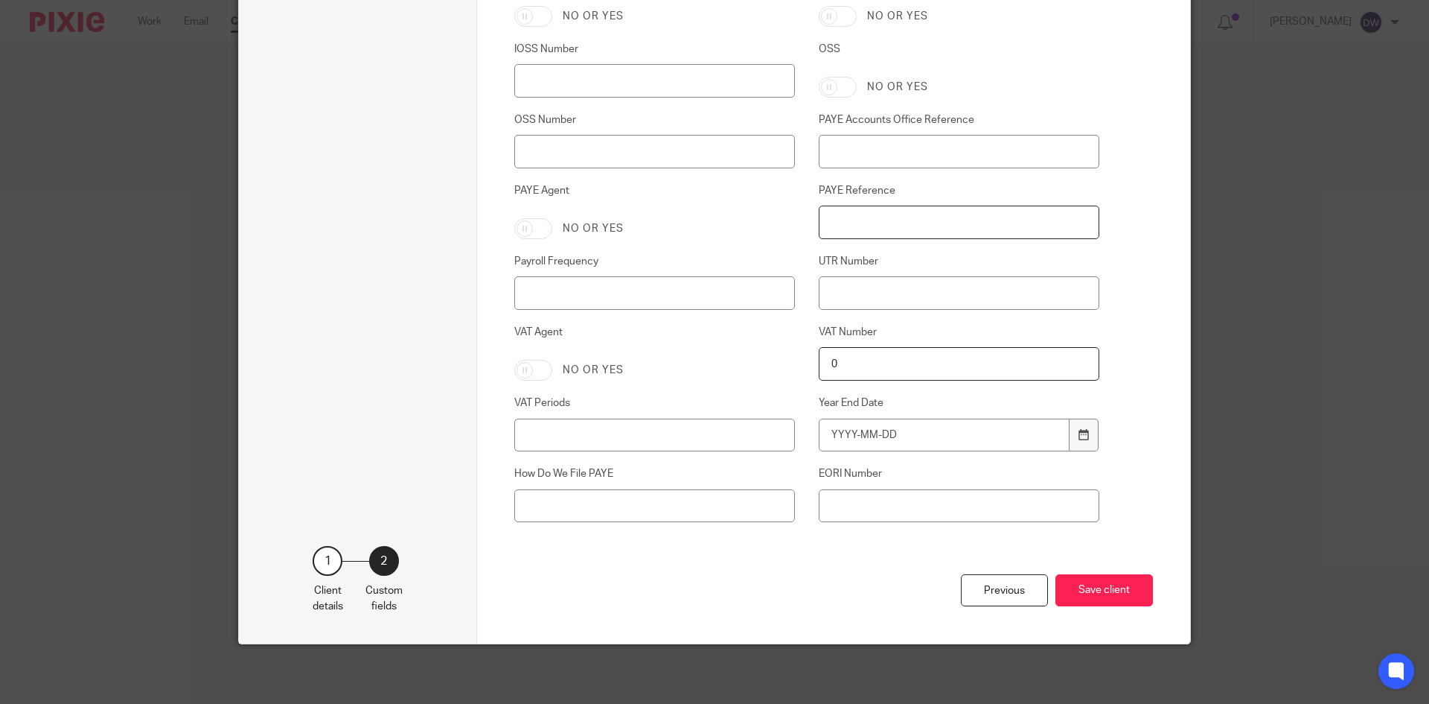
click at [887, 226] on input "PAYE Reference" at bounding box center [959, 222] width 281 height 34
paste input "120/WE82687"
type input "120/WE82687"
click at [957, 151] on input "PAYE Accounts Office Reference" at bounding box center [959, 152] width 281 height 34
paste input "120PS03255186"
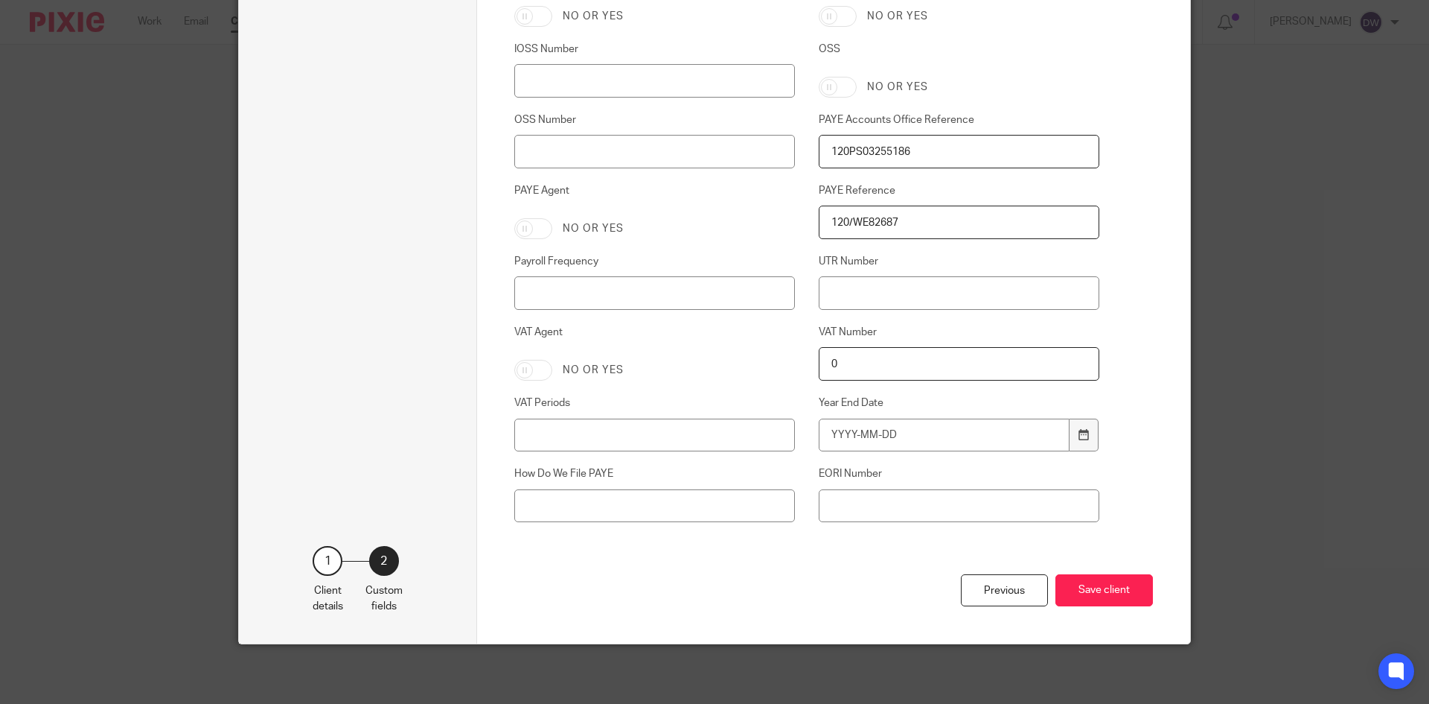
type input "120PS03255186"
click at [853, 366] on input "0" at bounding box center [959, 364] width 281 height 34
paste input "456466169"
click at [833, 363] on input "0456466169" at bounding box center [959, 364] width 281 height 34
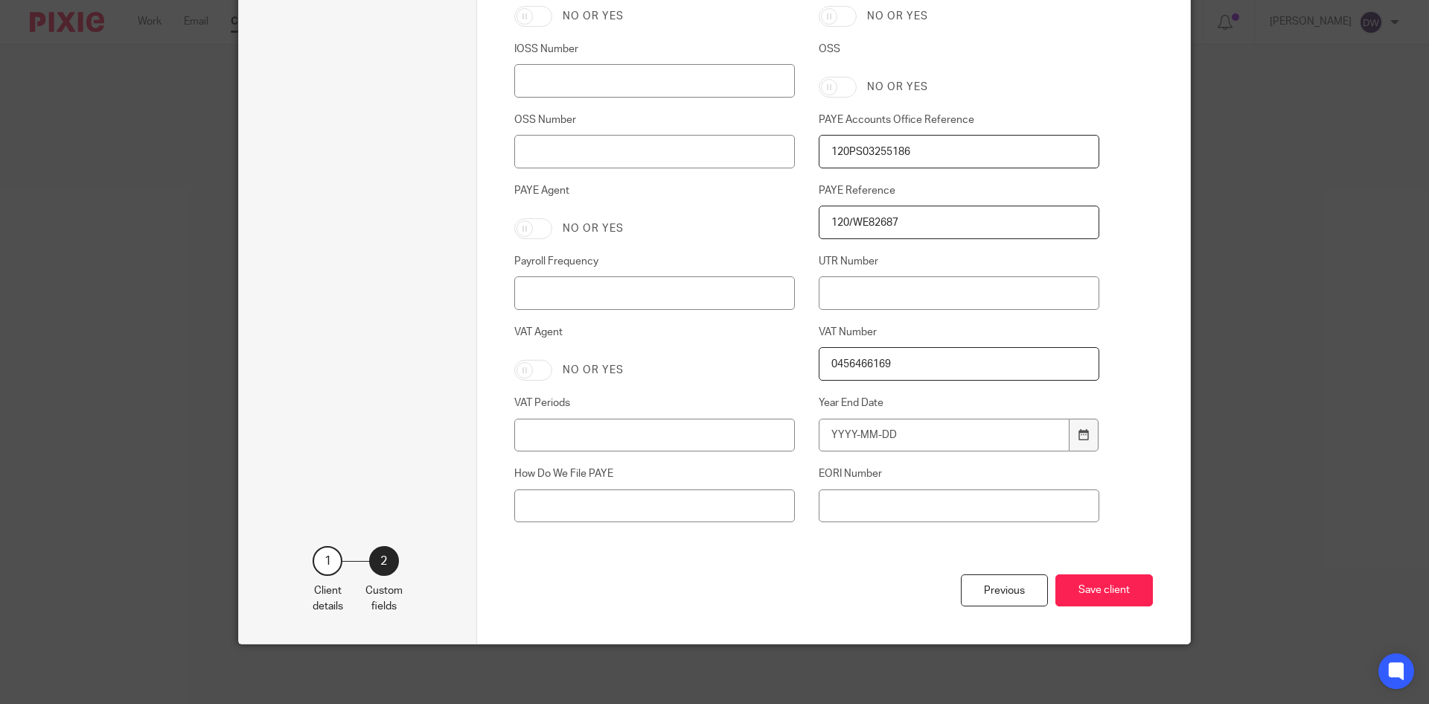
click at [833, 363] on input "0456466169" at bounding box center [959, 364] width 281 height 34
paste input "number"
type input "456466169"
click at [1111, 590] on button "Save client" at bounding box center [1105, 590] width 98 height 32
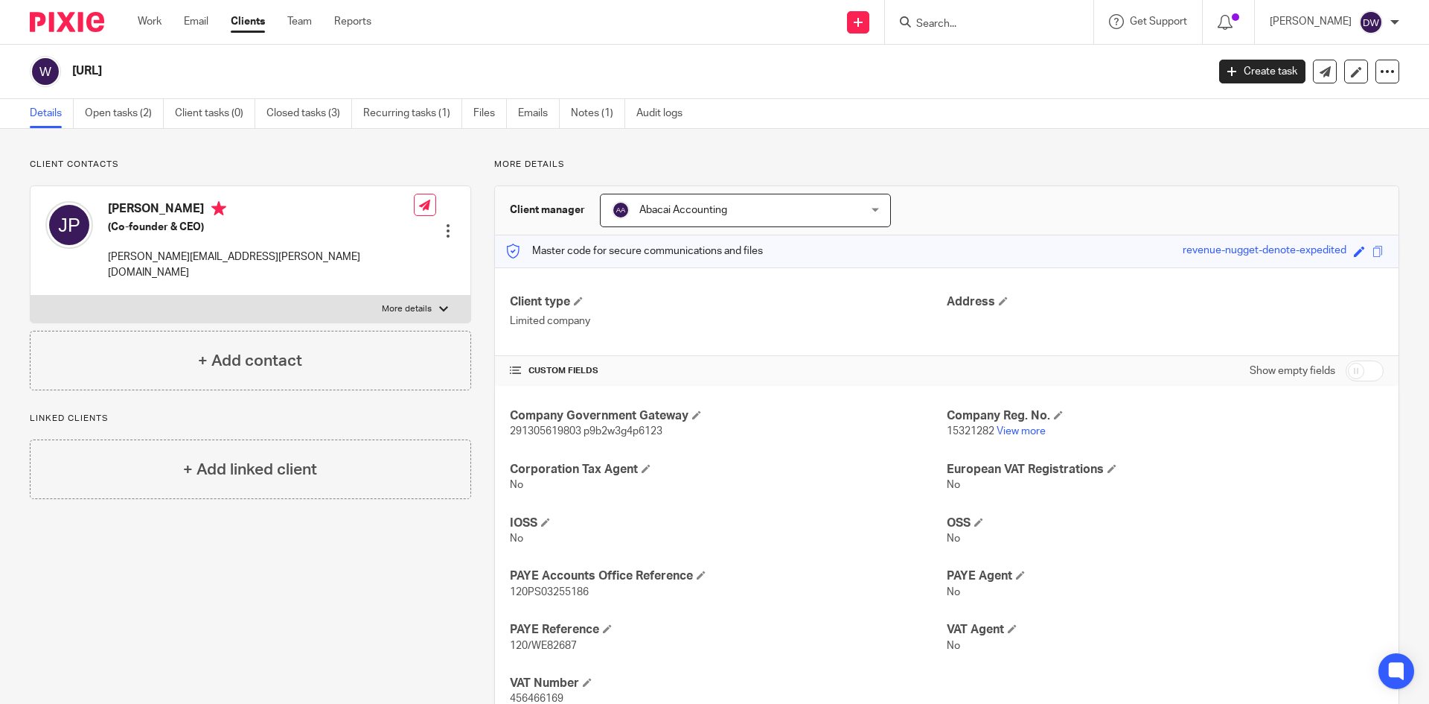
scroll to position [56, 0]
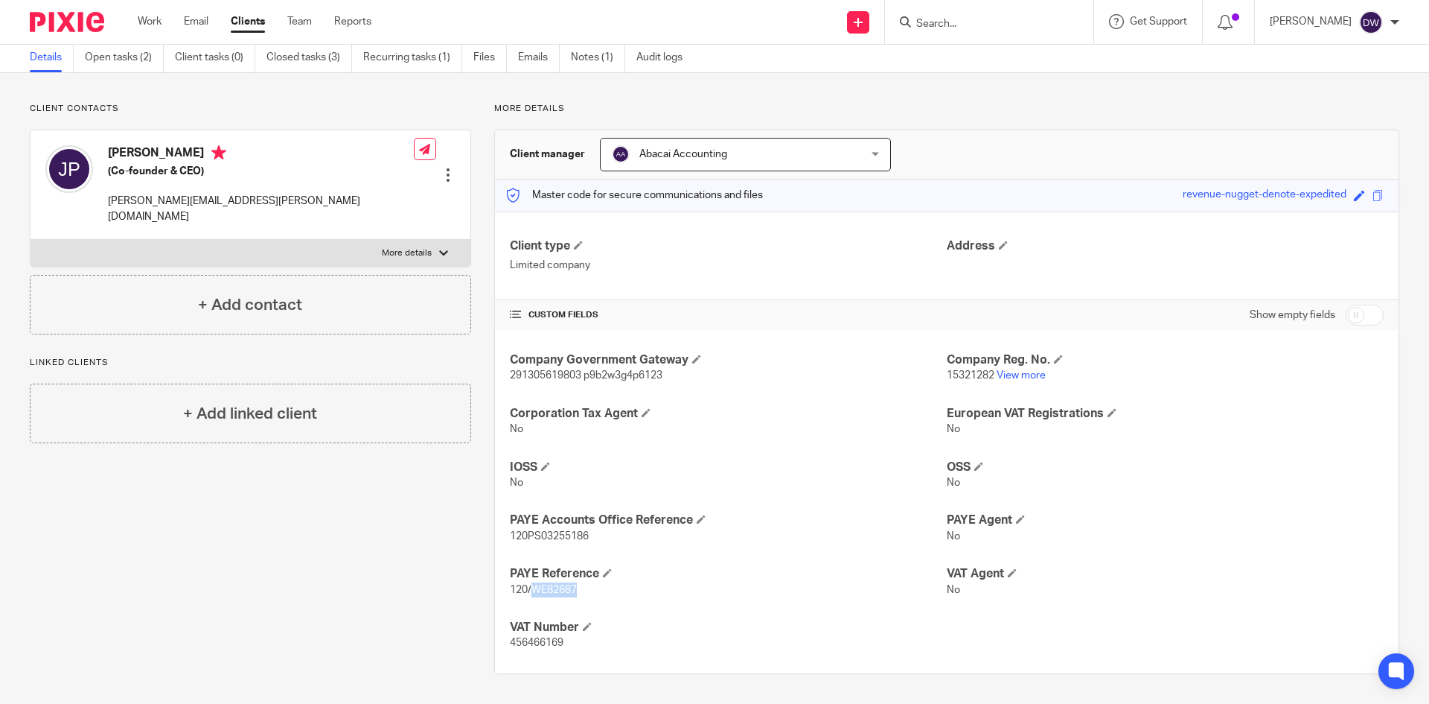
drag, startPoint x: 532, startPoint y: 589, endPoint x: 612, endPoint y: 592, distance: 79.7
click at [612, 592] on p "120/WE82687" at bounding box center [728, 589] width 437 height 15
copy span "WE82687"
click at [557, 531] on span "120PS03255186" at bounding box center [549, 536] width 79 height 10
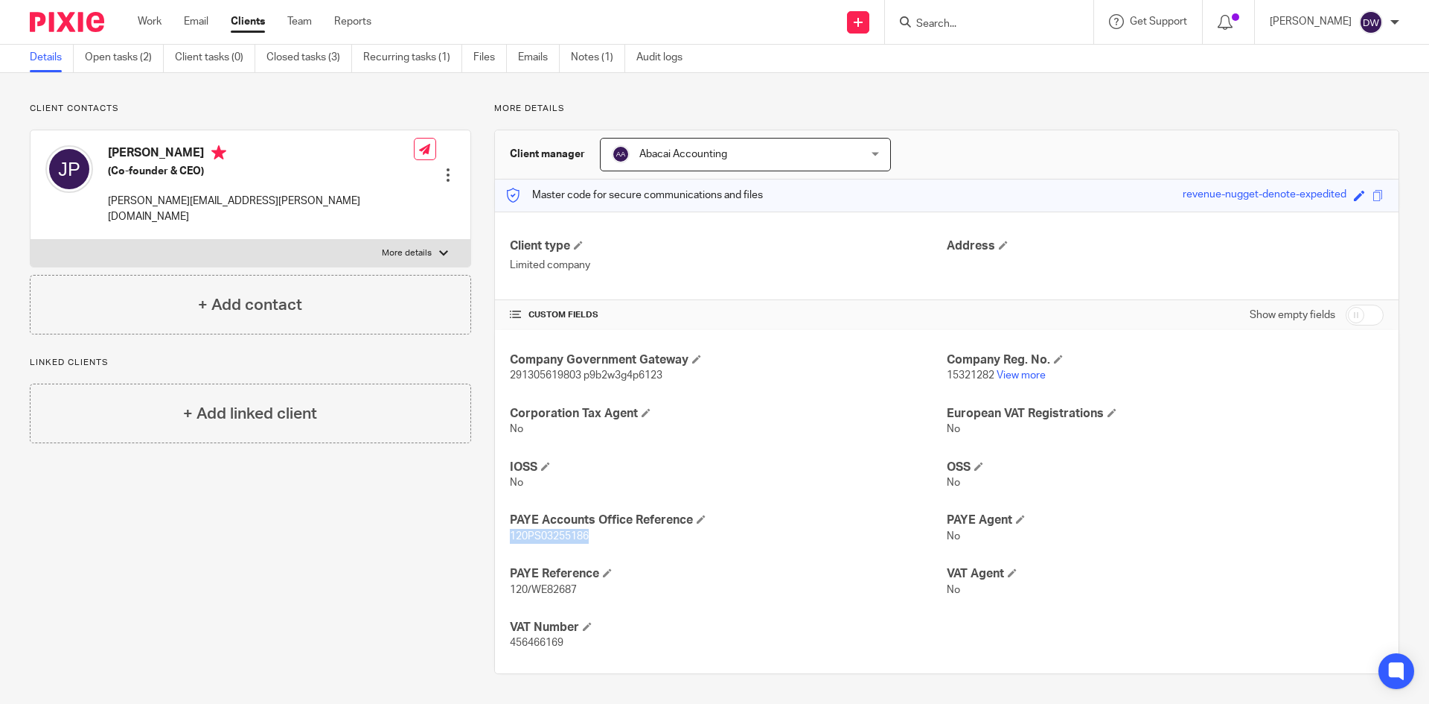
copy span "120PS03255186"
drag, startPoint x: 605, startPoint y: 554, endPoint x: 593, endPoint y: 581, distance: 30.3
click at [605, 554] on div "Company Government Gateway 291305619803 p9b2w3g4p6123 Company Reg. No. 15321282…" at bounding box center [947, 501] width 904 height 343
click at [527, 640] on span "456466169" at bounding box center [537, 642] width 54 height 10
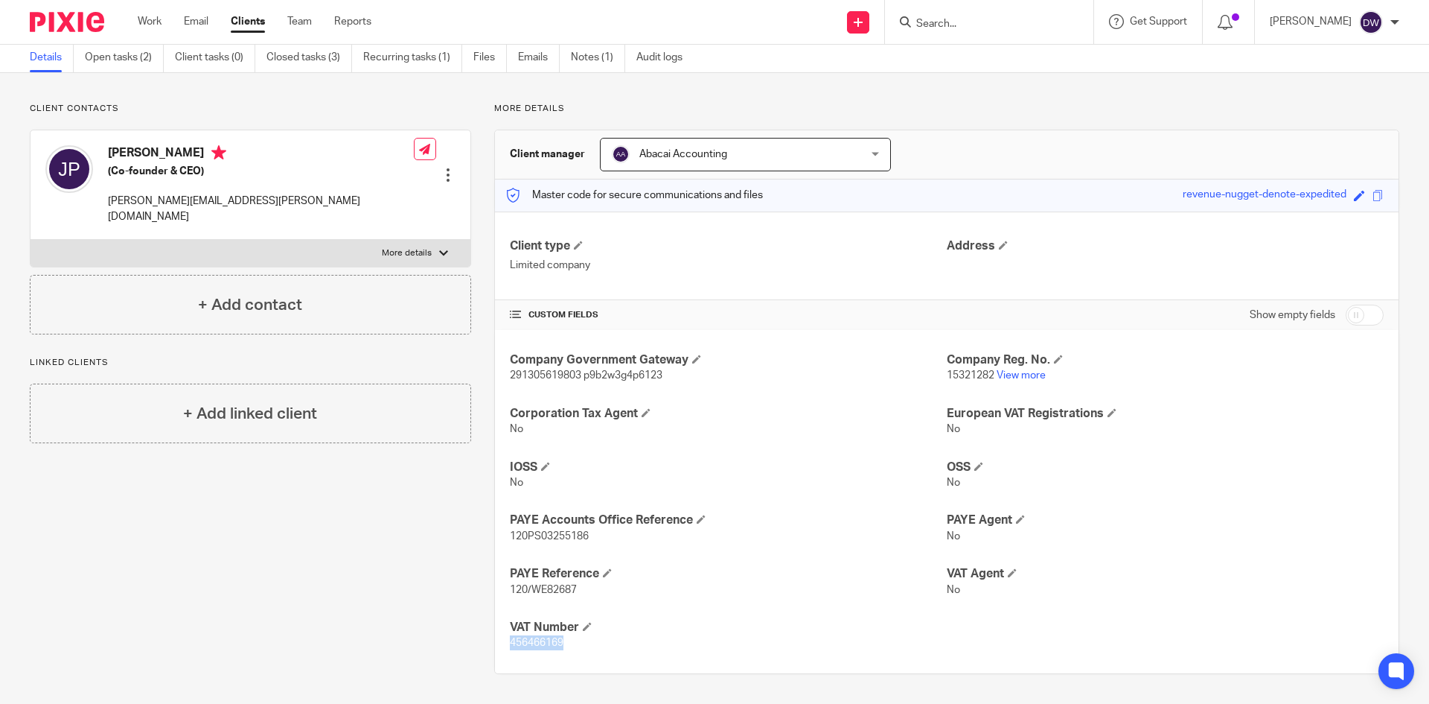
copy span "456466169"
drag, startPoint x: 419, startPoint y: 586, endPoint x: 448, endPoint y: 587, distance: 29.1
click at [419, 586] on div "Client contacts [PERSON_NAME] (Co-founder & CEO) [PERSON_NAME][EMAIL_ADDRESS][P…" at bounding box center [239, 388] width 465 height 571
click at [510, 647] on span "456466169" at bounding box center [537, 642] width 54 height 10
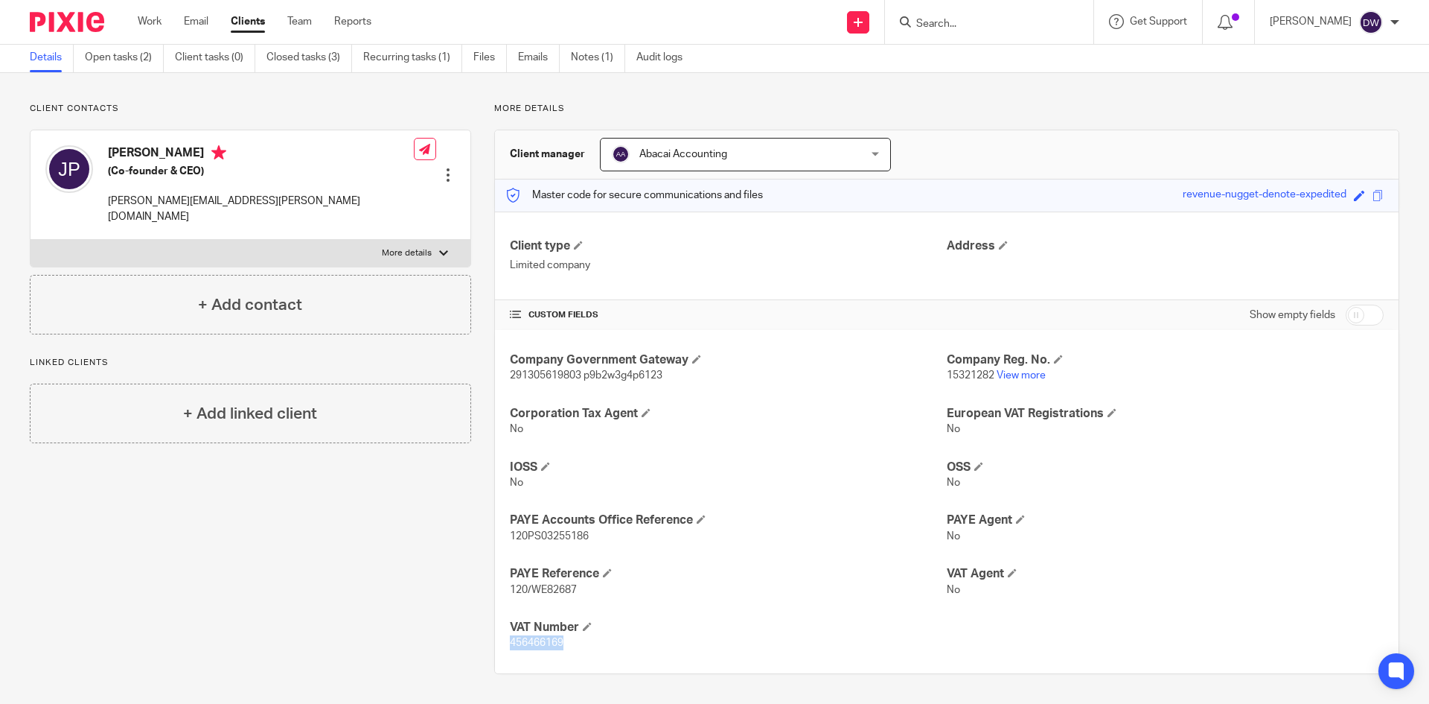
copy span "456466169"
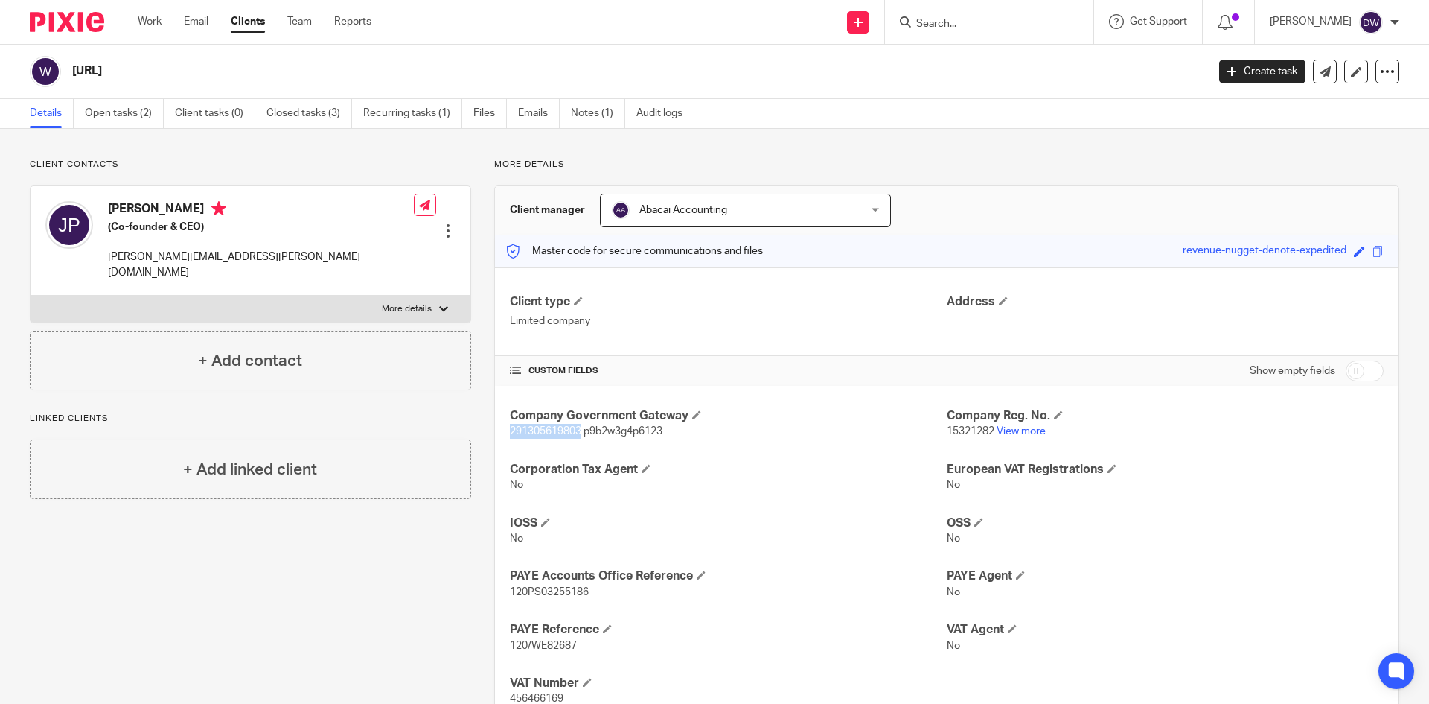
drag, startPoint x: 0, startPoint y: 0, endPoint x: 577, endPoint y: 431, distance: 720.2
click at [577, 431] on span "291305619803 p9b2w3g4p6123" at bounding box center [586, 431] width 153 height 10
copy span "291305619803"
drag, startPoint x: 583, startPoint y: 432, endPoint x: 698, endPoint y: 433, distance: 115.4
click at [698, 433] on p "291305619803 p9b2w3g4p6123" at bounding box center [728, 431] width 437 height 15
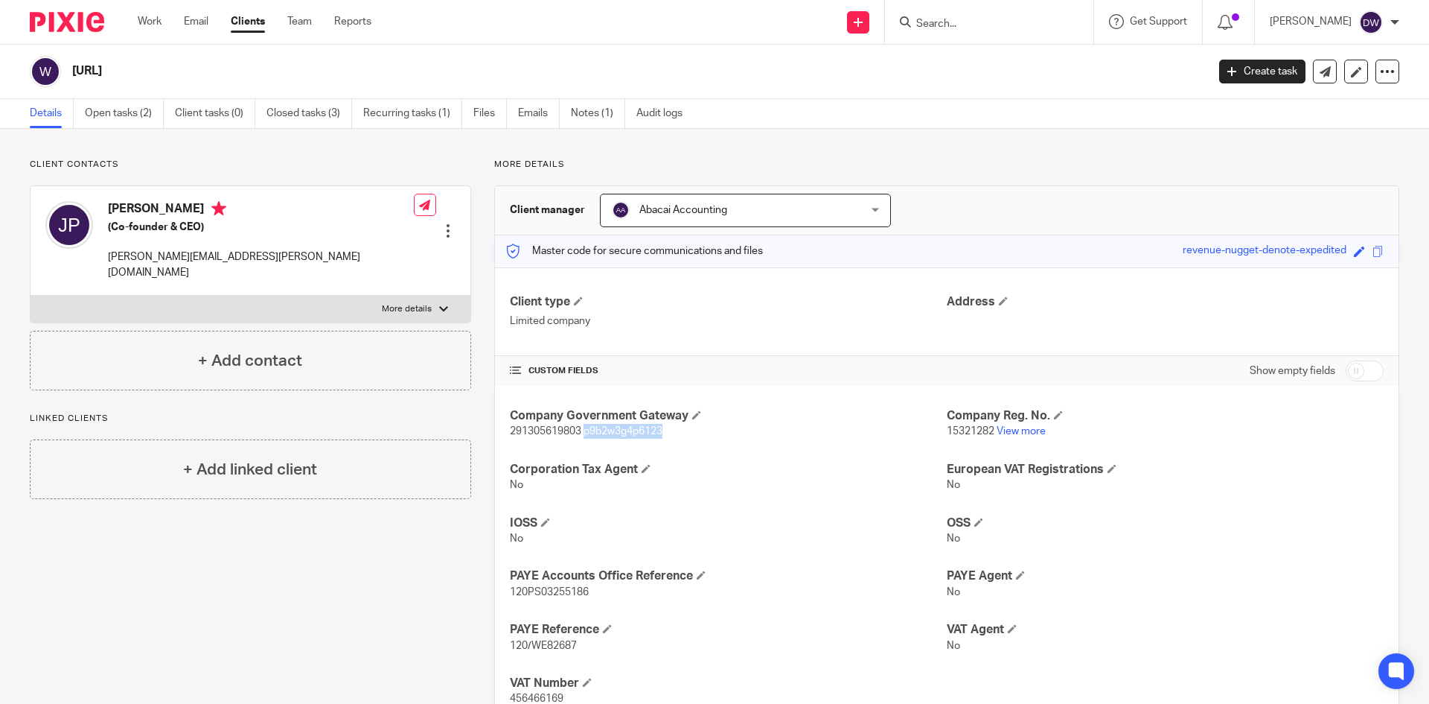
copy span "p9b2w3g4p6123"
